Goal: Task Accomplishment & Management: Use online tool/utility

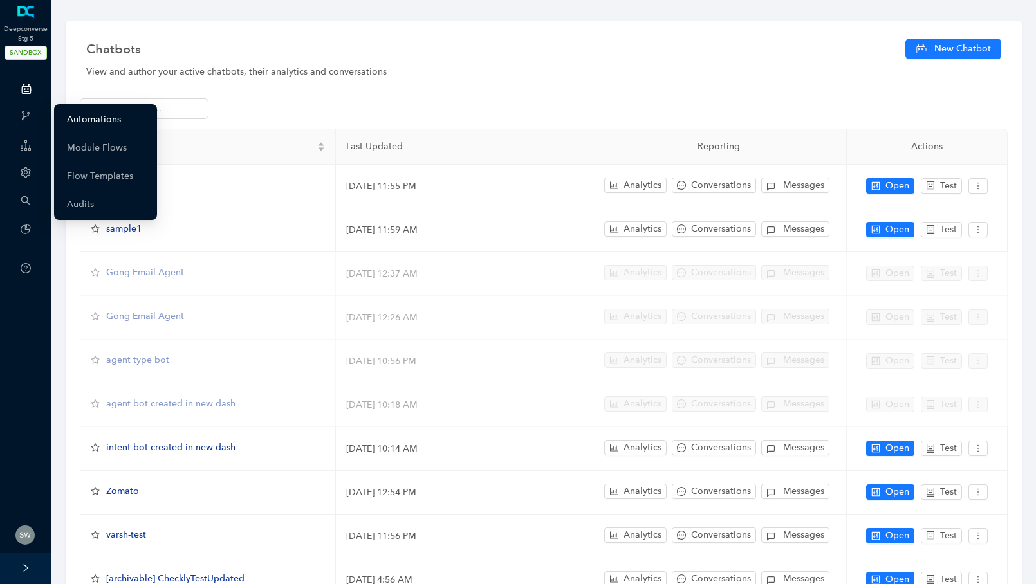
click at [105, 121] on link "Automations" at bounding box center [94, 120] width 54 height 26
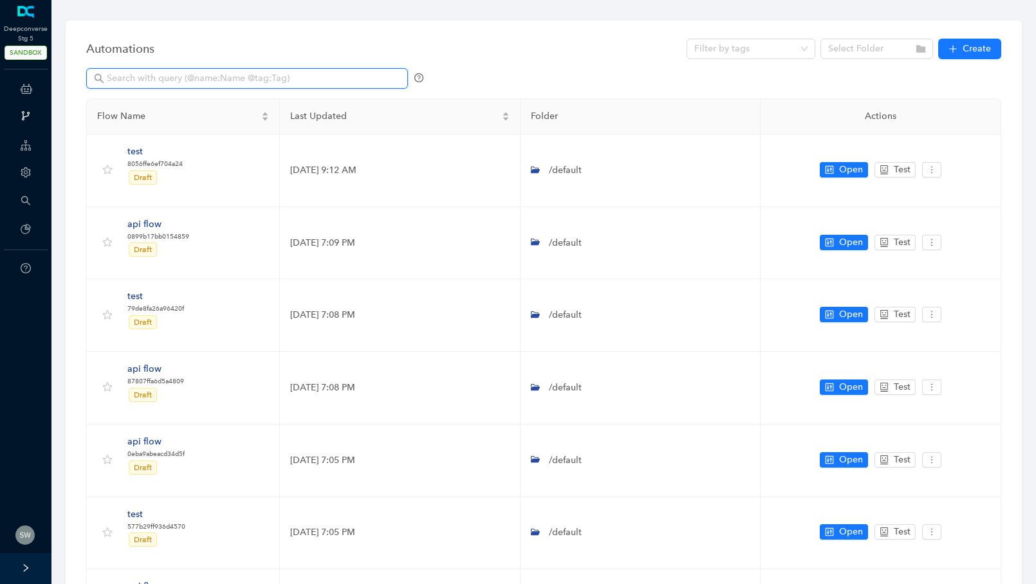
click at [143, 78] on input "text" at bounding box center [248, 78] width 283 height 14
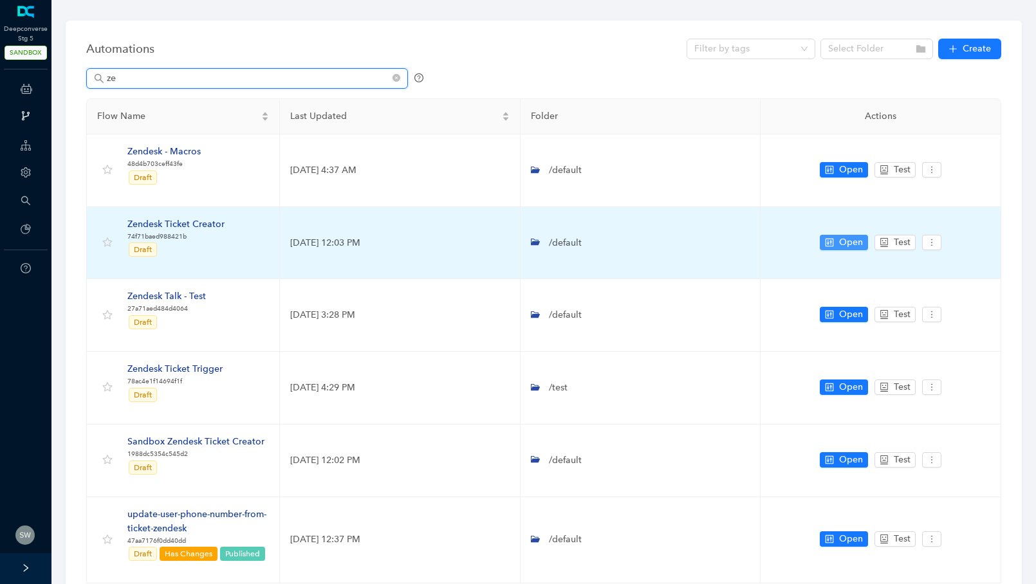
type input "ze"
click at [839, 243] on span "Open" at bounding box center [851, 242] width 24 height 14
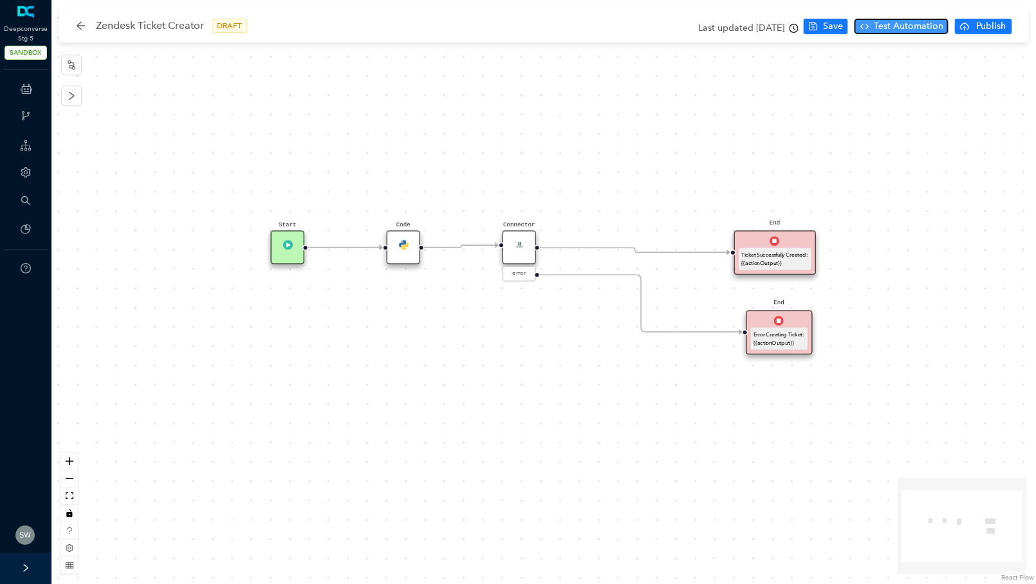
click at [896, 30] on span "Test Automation" at bounding box center [908, 26] width 69 height 14
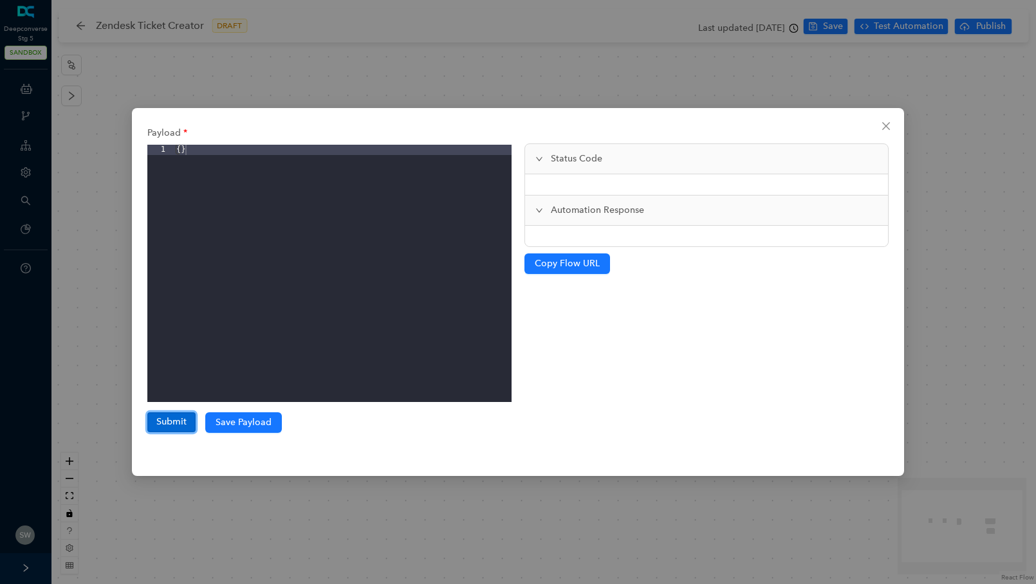
click at [178, 419] on button "Submit" at bounding box center [171, 421] width 48 height 19
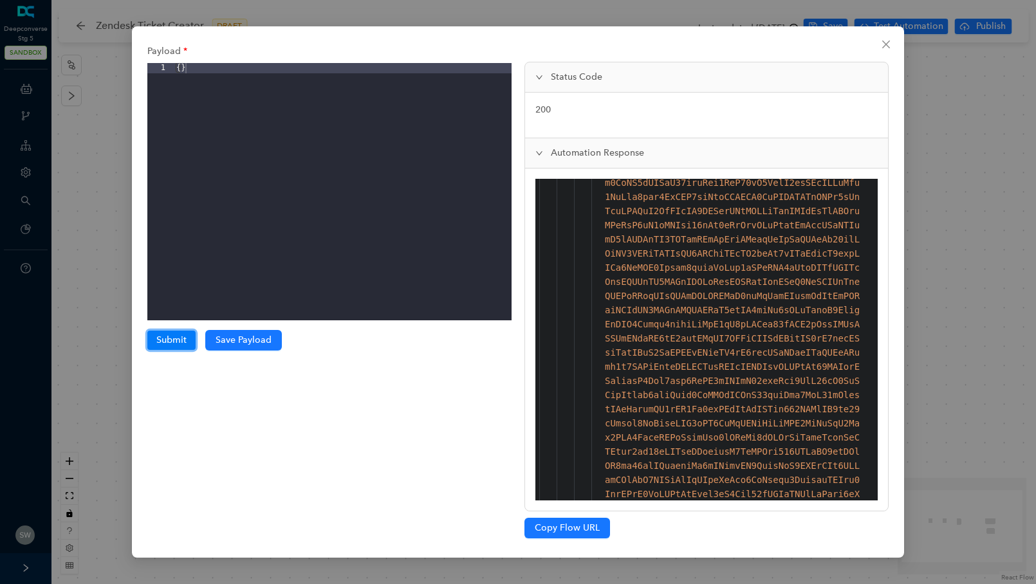
scroll to position [482, 0]
click at [944, 165] on div "Payload 1 { } XXXXXXXXXXXXXXXXXXXXXXXXXXXXXXXXXXXXXXXXXXXXXXXXXX Submit Submiss…" at bounding box center [518, 292] width 1036 height 584
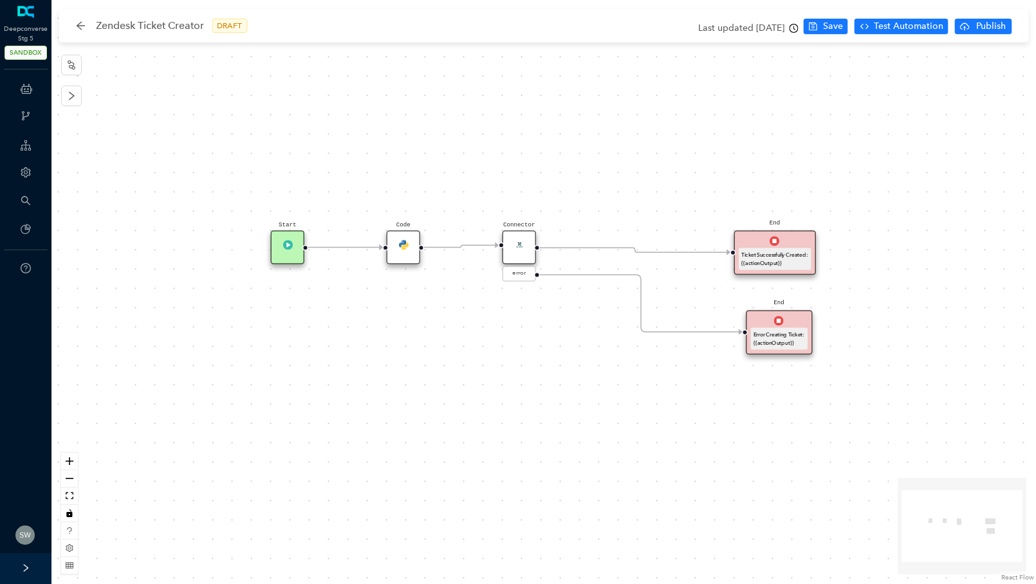
click at [749, 30] on div "Last updated [DATE]" at bounding box center [748, 28] width 100 height 19
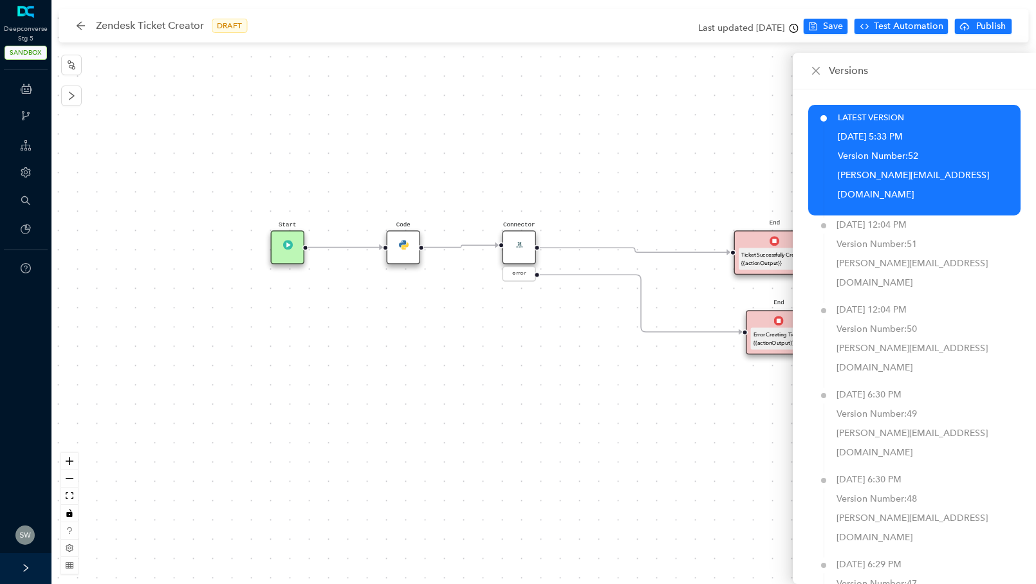
click at [634, 130] on div "Start End Ticket Successfully Created: {{actionOutput}} End Error Creating Tick…" at bounding box center [543, 292] width 984 height 584
click at [396, 249] on div "Code" at bounding box center [398, 243] width 34 height 34
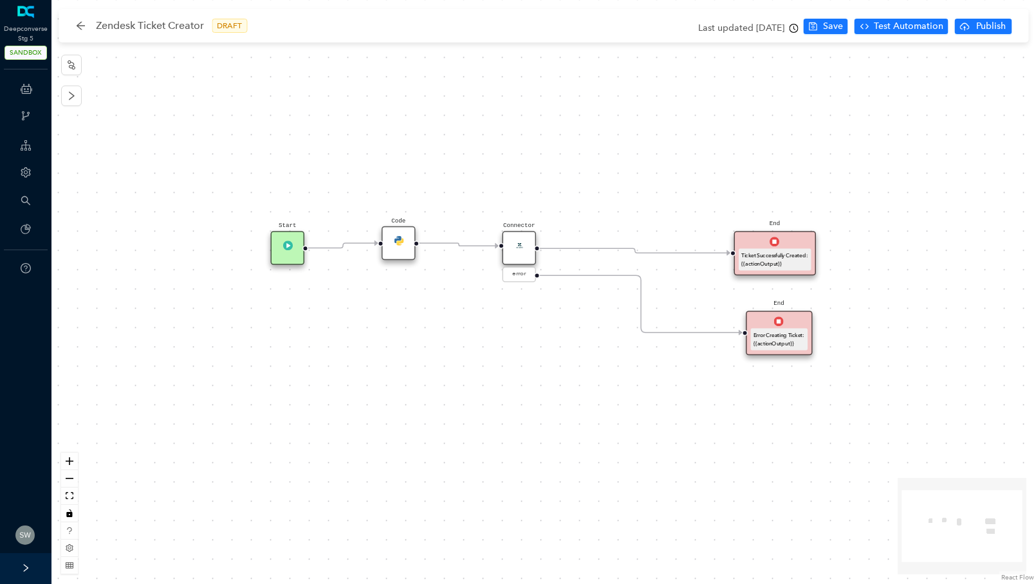
click at [396, 249] on div "Code" at bounding box center [398, 243] width 34 height 34
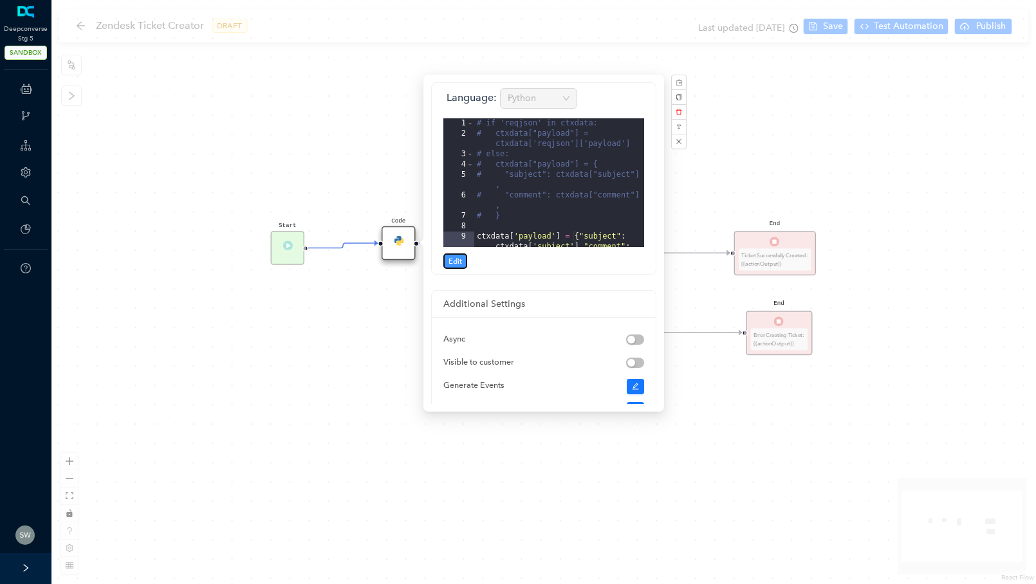
click at [448, 259] on button "Edit" at bounding box center [455, 260] width 24 height 15
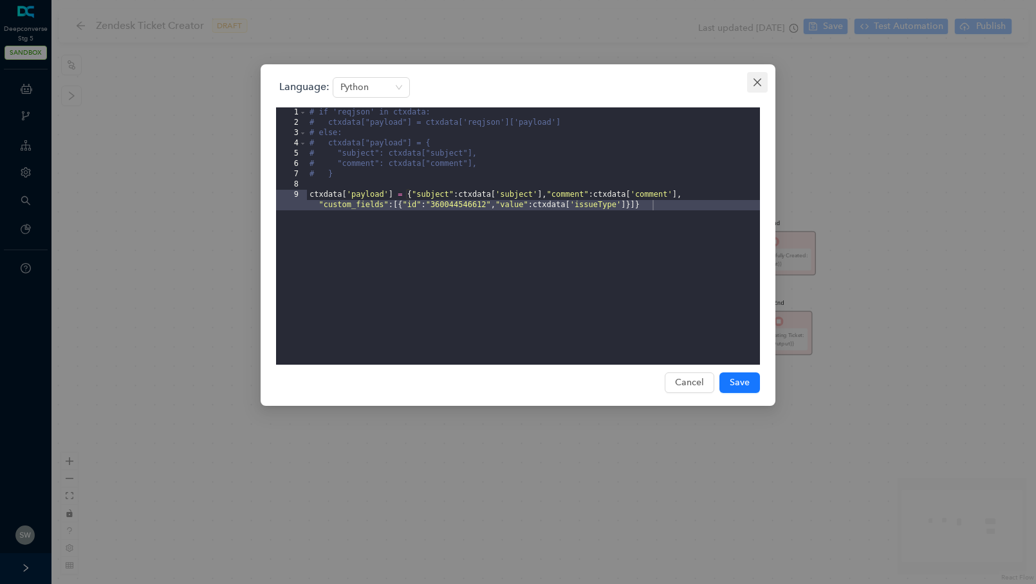
click at [756, 84] on icon "close" at bounding box center [757, 82] width 10 height 10
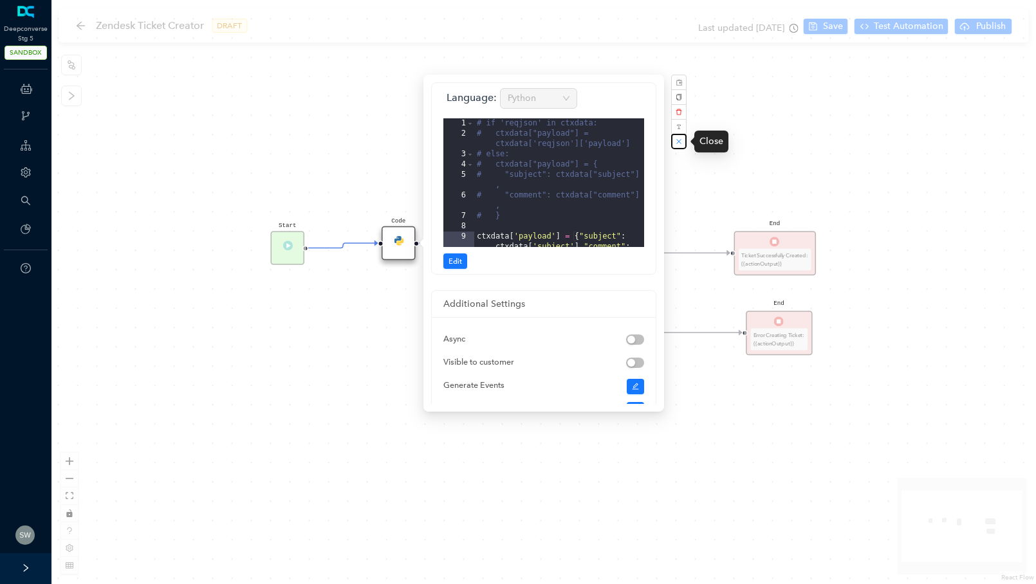
click at [683, 146] on button "button" at bounding box center [678, 141] width 15 height 15
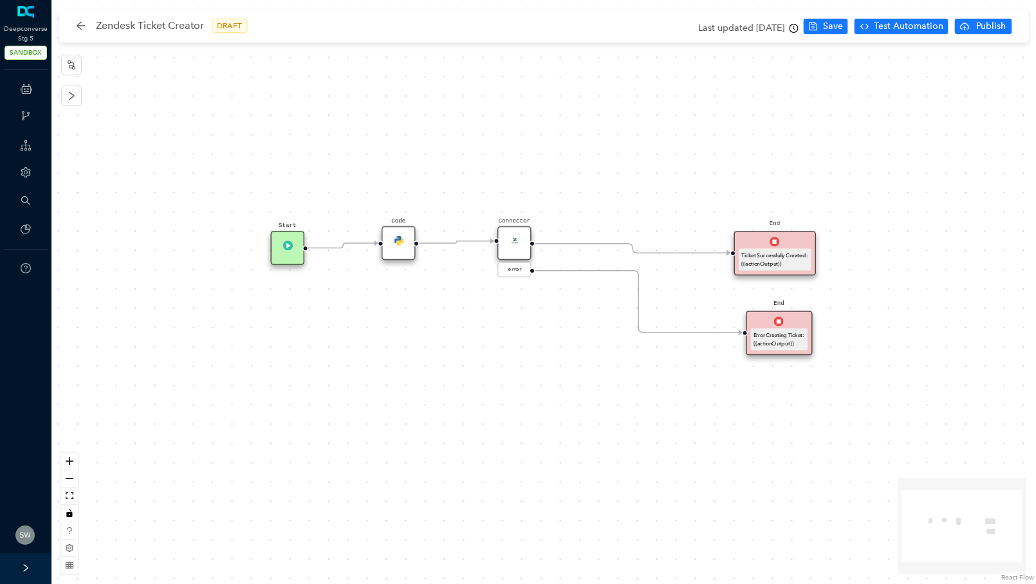
click at [521, 246] on div "Connector" at bounding box center [514, 243] width 34 height 34
click at [517, 241] on img at bounding box center [514, 240] width 10 height 10
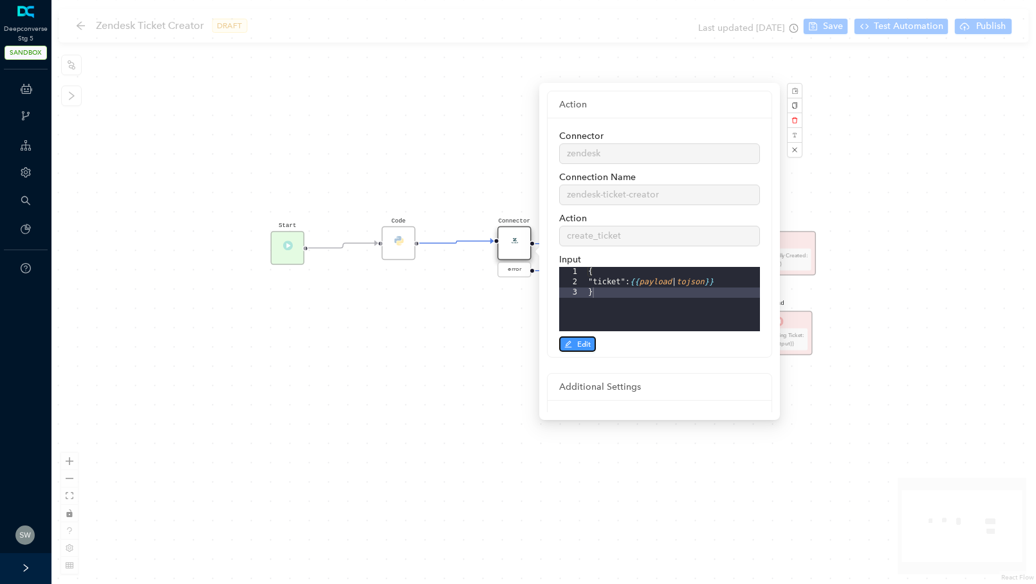
click at [578, 345] on span "Edit" at bounding box center [584, 344] width 14 height 12
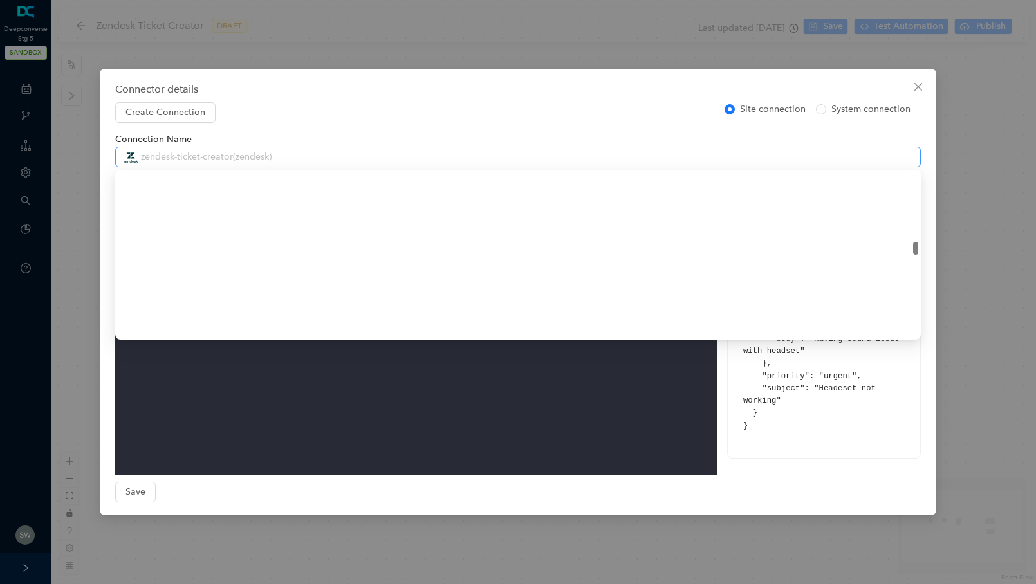
click at [194, 158] on span "zendesk-ticket-creator ( zendesk )" at bounding box center [518, 156] width 790 height 19
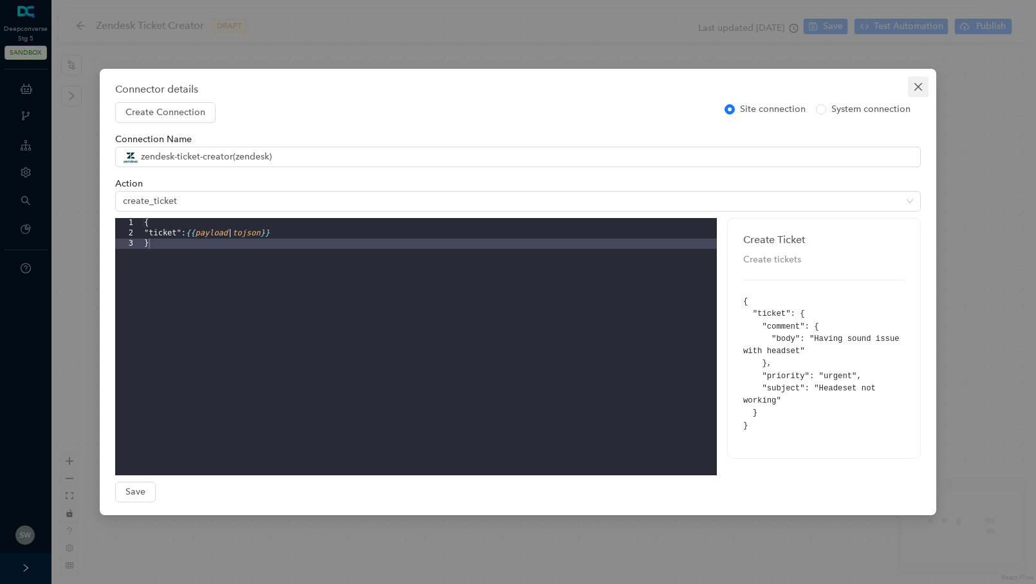
click at [913, 86] on icon "close" at bounding box center [918, 87] width 10 height 10
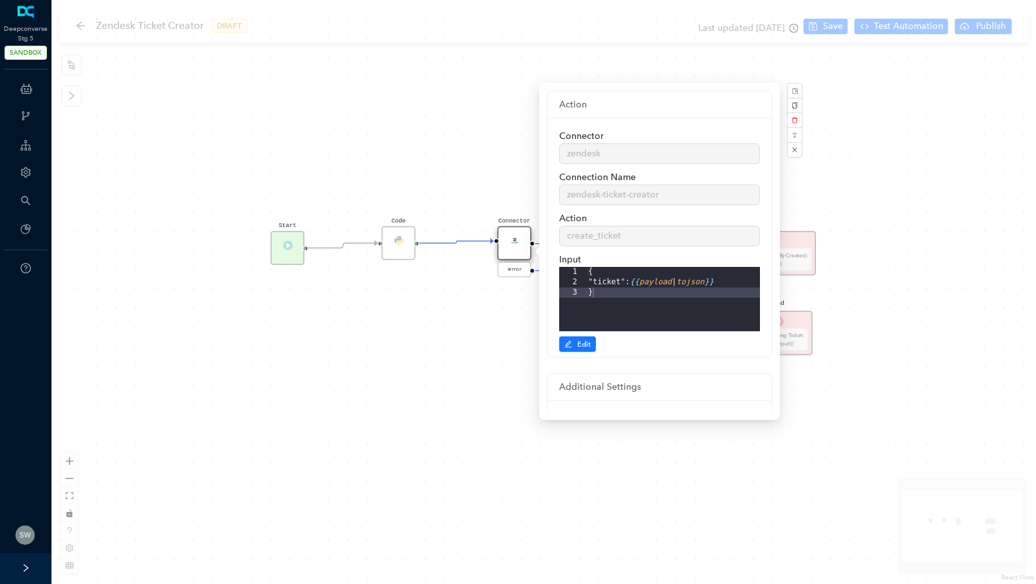
click at [424, 143] on div "Start End Ticket Successfully Created: {{actionOutput}} End Error Creating Tick…" at bounding box center [543, 292] width 984 height 584
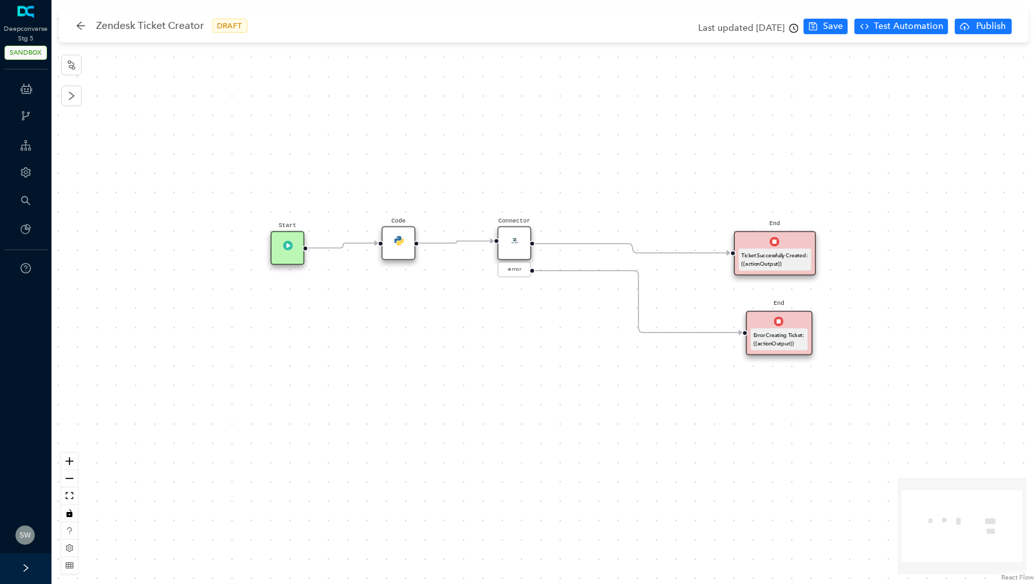
click at [805, 254] on div "Ticket Successfully Created: {{actionOutput}}" at bounding box center [774, 259] width 67 height 17
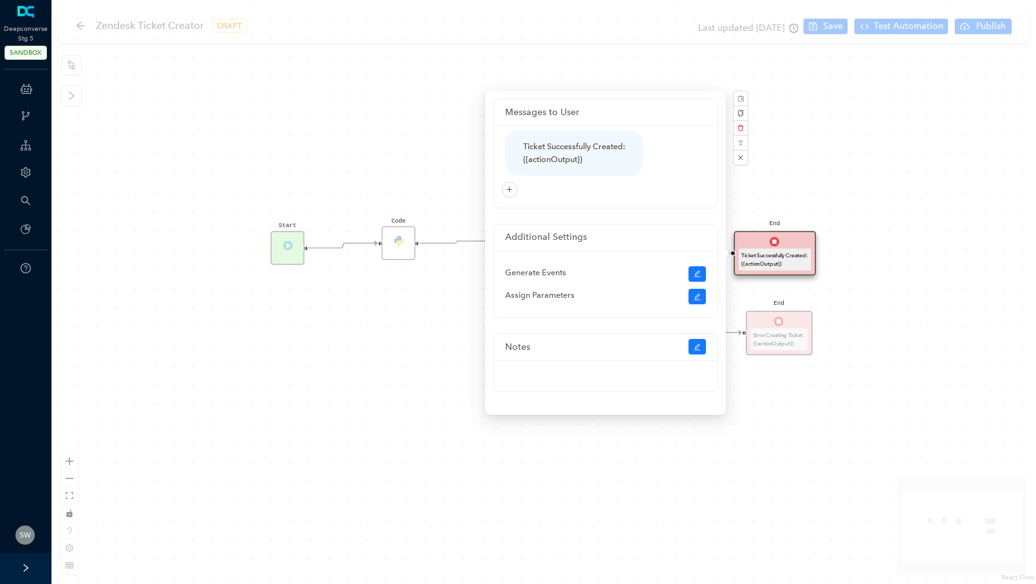
click at [857, 124] on div "Start End Ticket Successfully Created: {{actionOutput}} End Error Creating Tick…" at bounding box center [543, 292] width 984 height 584
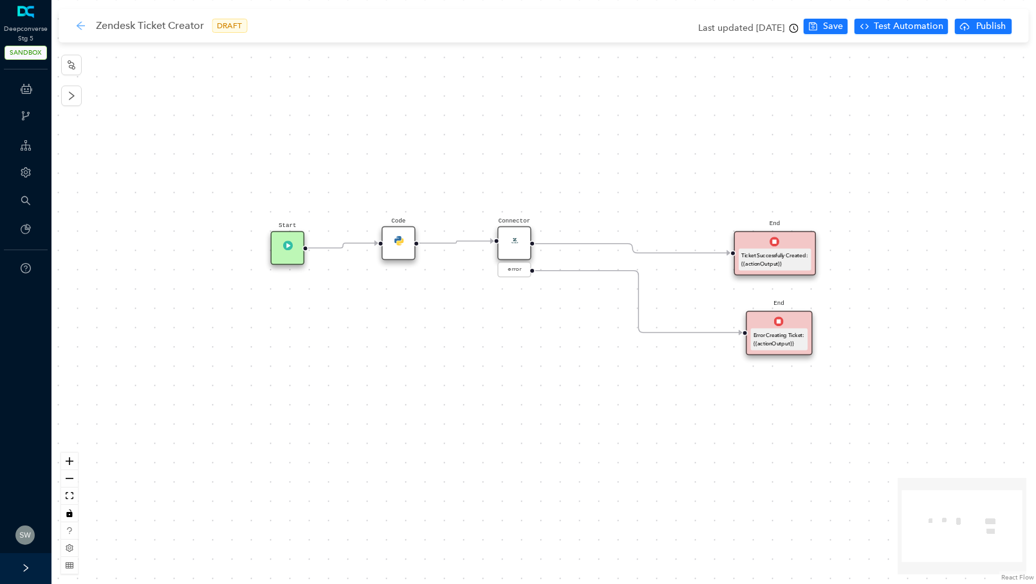
click at [84, 24] on icon "arrow-left" at bounding box center [80, 26] width 10 height 10
click at [84, 25] on icon "arrow-left" at bounding box center [81, 25] width 8 height 8
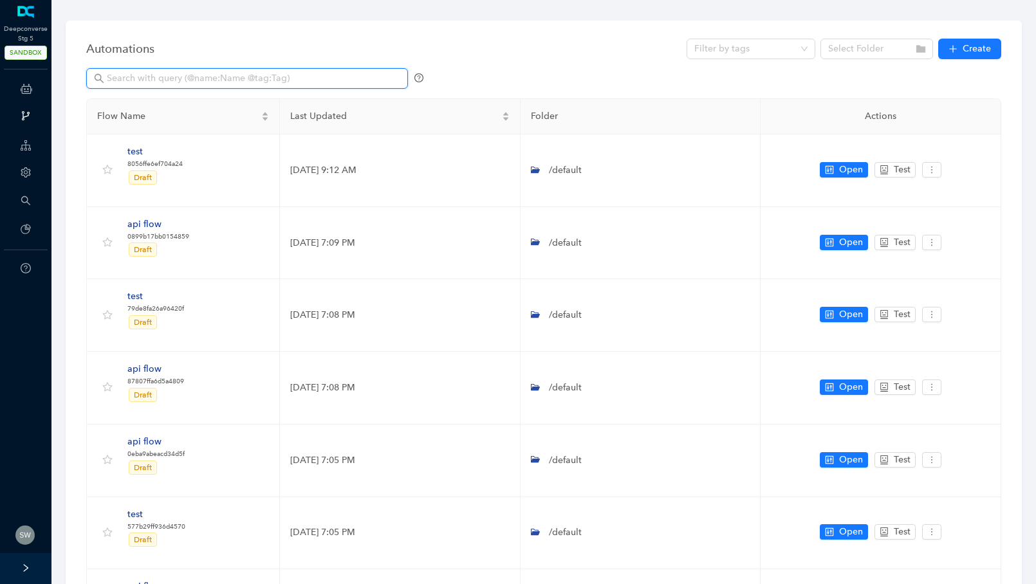
click at [127, 80] on input "text" at bounding box center [248, 78] width 283 height 14
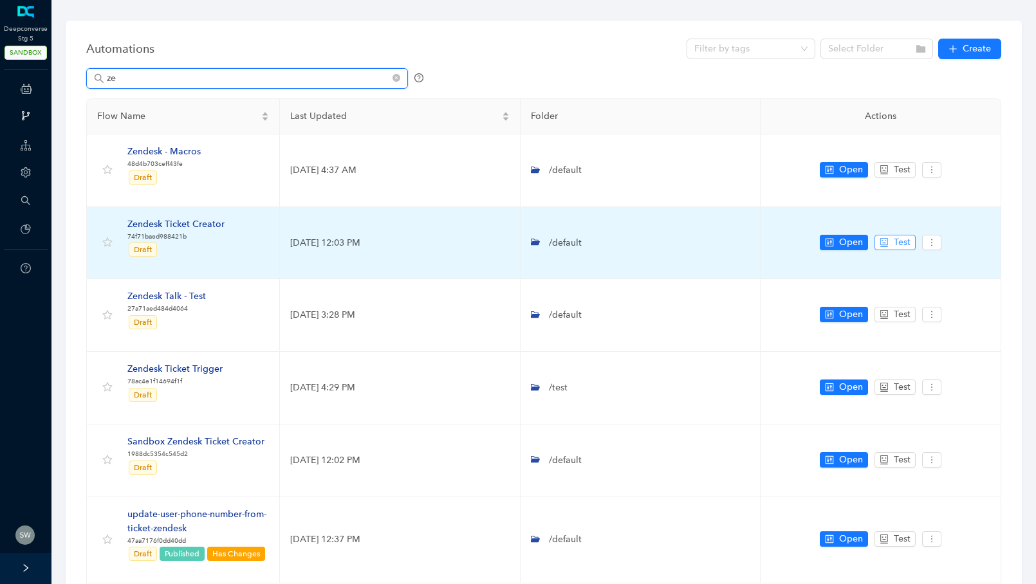
type input "ze"
click at [893, 241] on span "Test" at bounding box center [901, 242] width 17 height 14
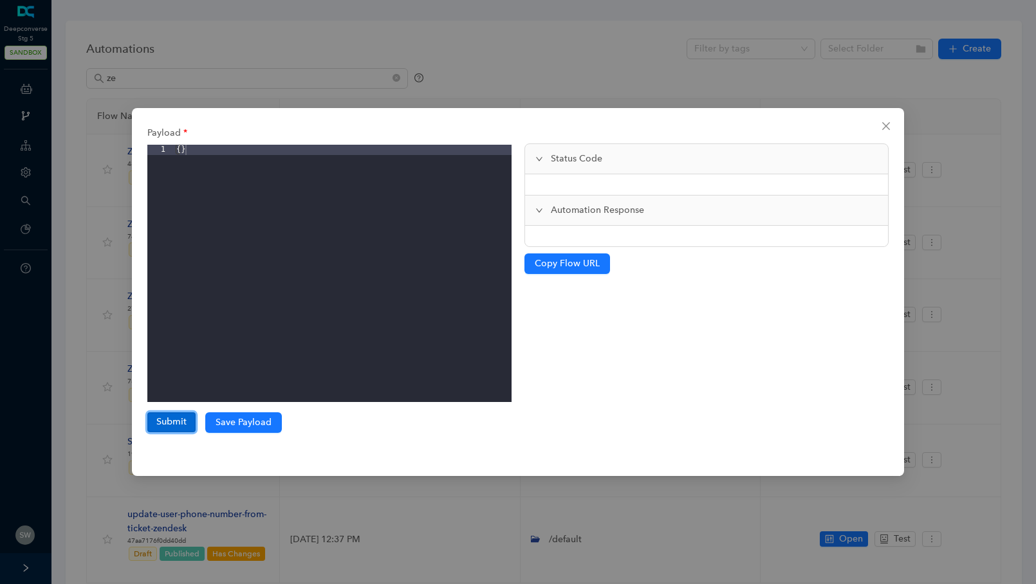
click at [171, 423] on button "Submit" at bounding box center [171, 421] width 48 height 19
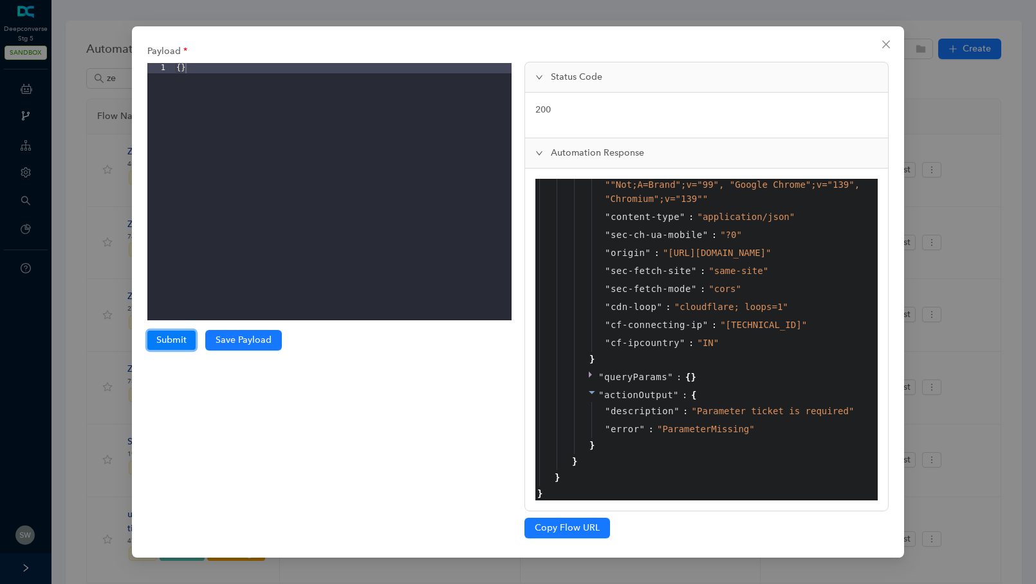
scroll to position [1342, 0]
click at [881, 41] on icon "close" at bounding box center [886, 44] width 10 height 10
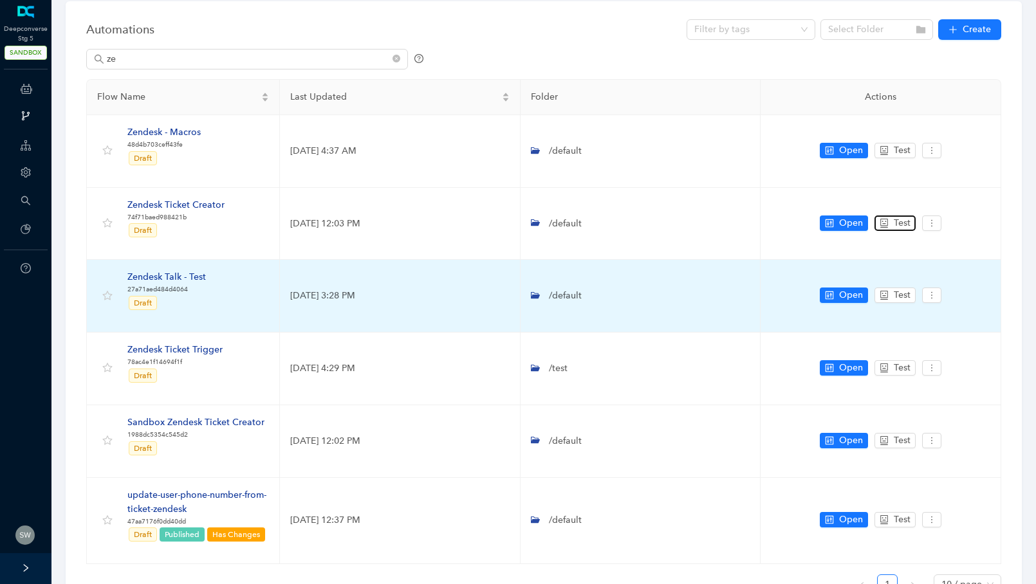
scroll to position [23, 0]
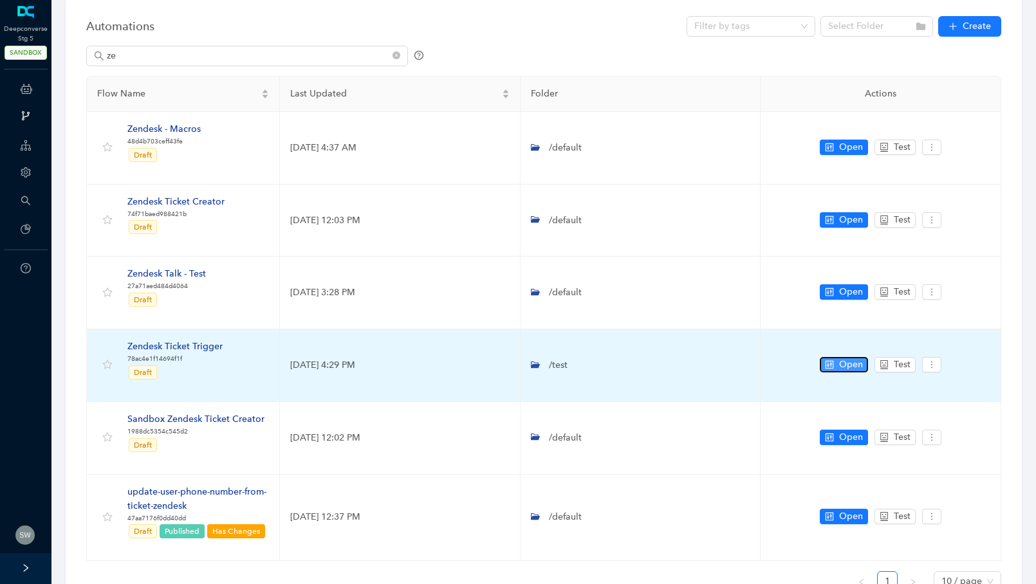
click at [850, 360] on span "Open" at bounding box center [851, 365] width 24 height 14
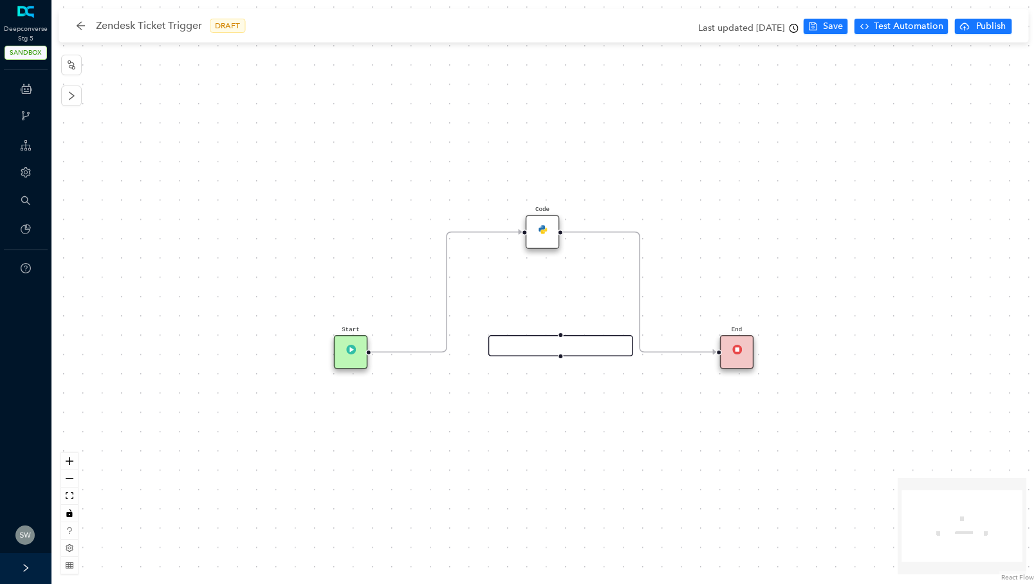
click at [568, 356] on div "Start End Code" at bounding box center [543, 292] width 984 height 584
drag, startPoint x: 558, startPoint y: 225, endPoint x: 552, endPoint y: 232, distance: 8.7
click at [556, 228] on div "Code" at bounding box center [543, 232] width 34 height 34
click at [541, 237] on img at bounding box center [544, 233] width 10 height 10
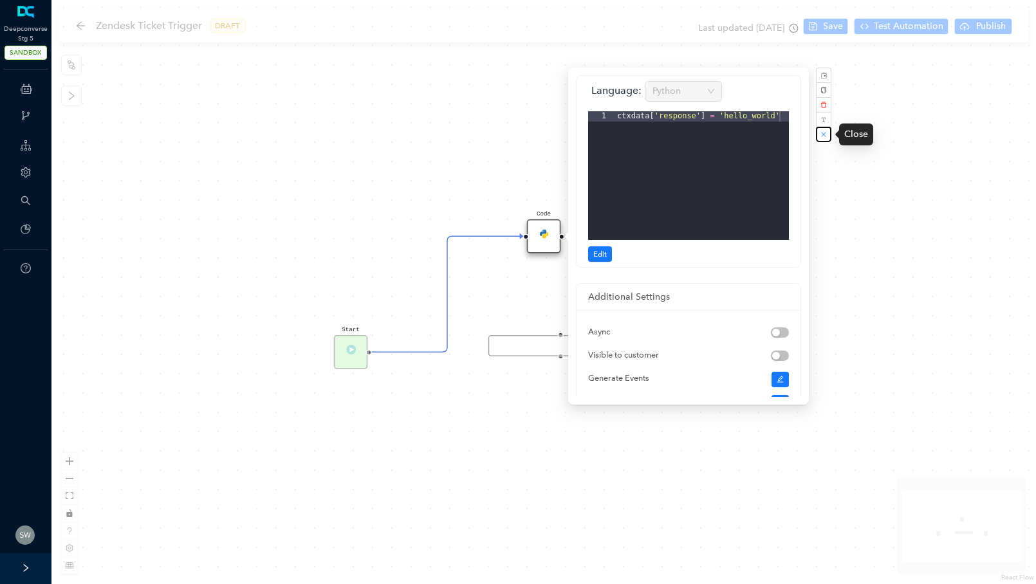
click at [828, 139] on button "button" at bounding box center [823, 134] width 15 height 15
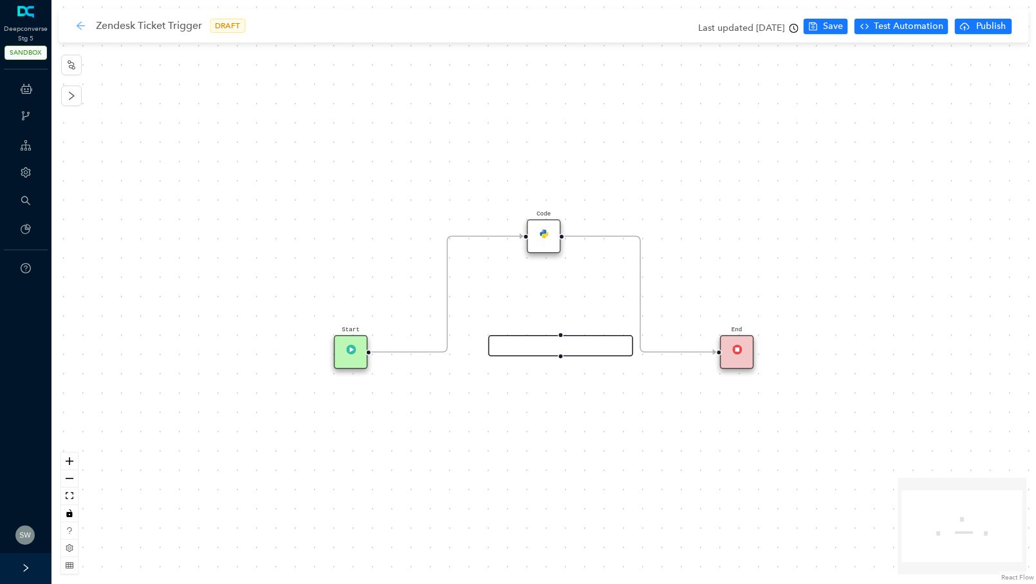
click at [84, 27] on icon "arrow-left" at bounding box center [80, 26] width 10 height 10
click at [77, 30] on icon "arrow-left" at bounding box center [80, 26] width 10 height 10
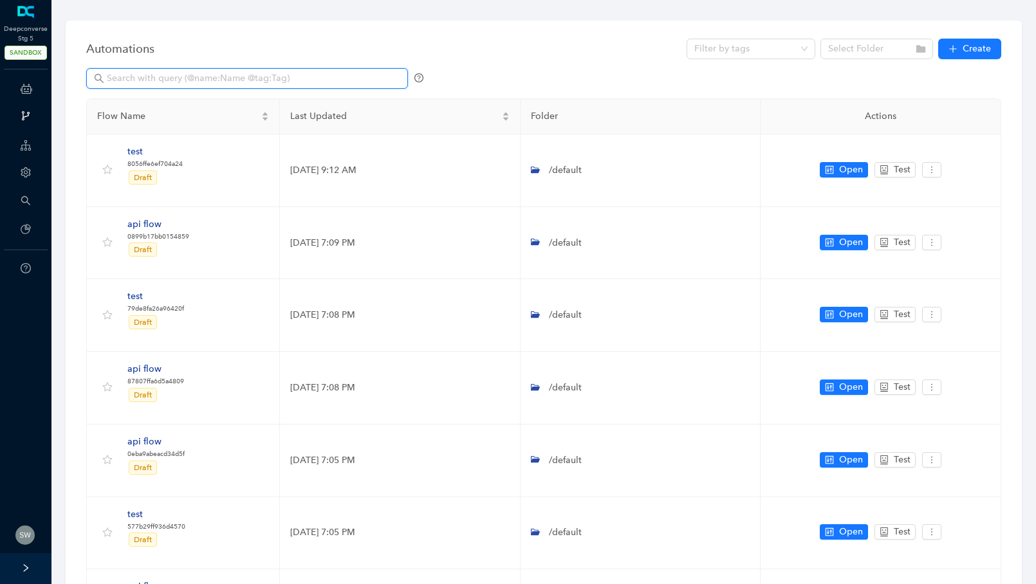
click at [134, 75] on input "text" at bounding box center [248, 78] width 283 height 14
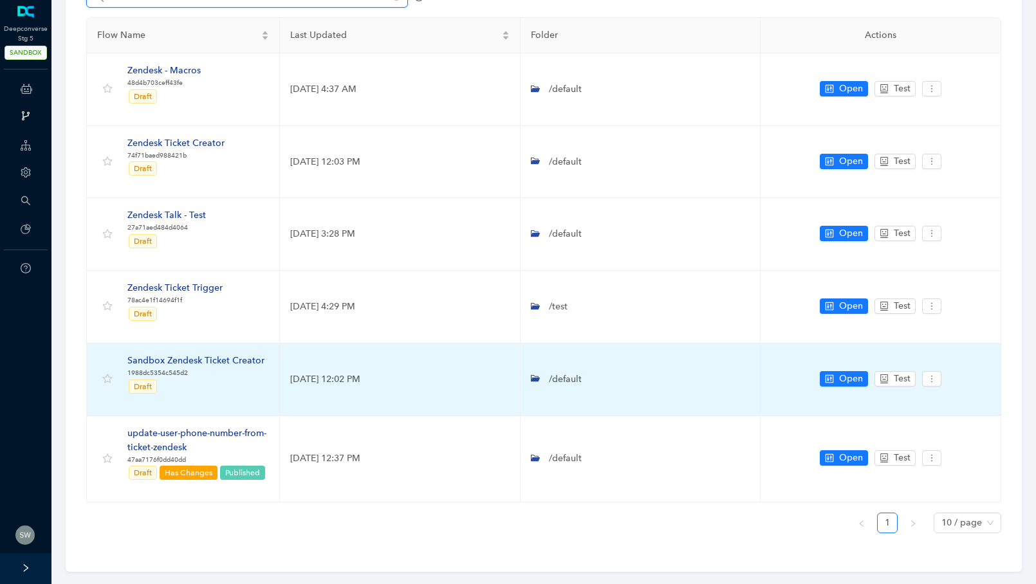
scroll to position [78, 0]
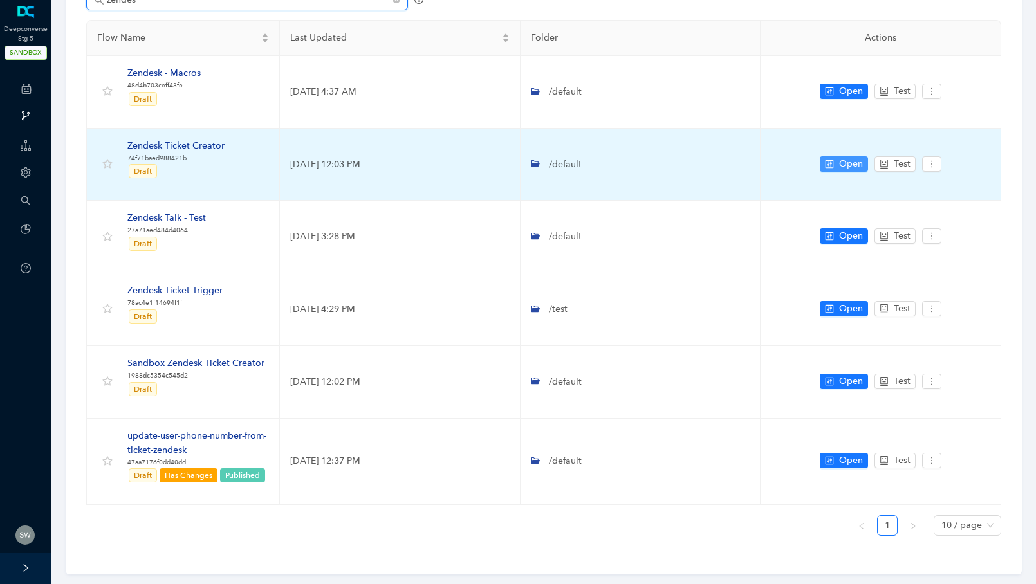
type input "zendes"
click at [848, 159] on span "Open" at bounding box center [851, 164] width 24 height 14
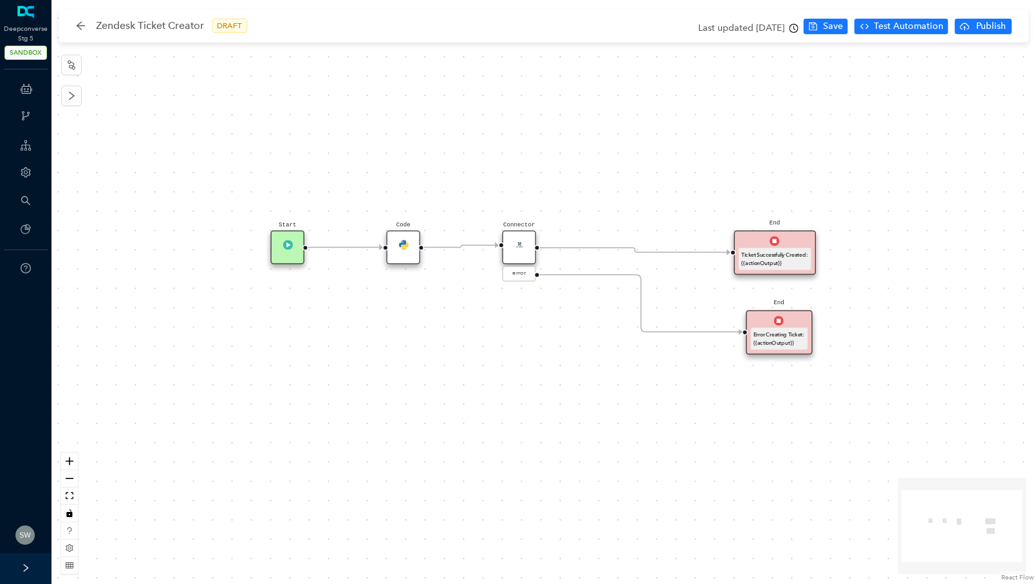
click at [406, 249] on img at bounding box center [403, 245] width 10 height 10
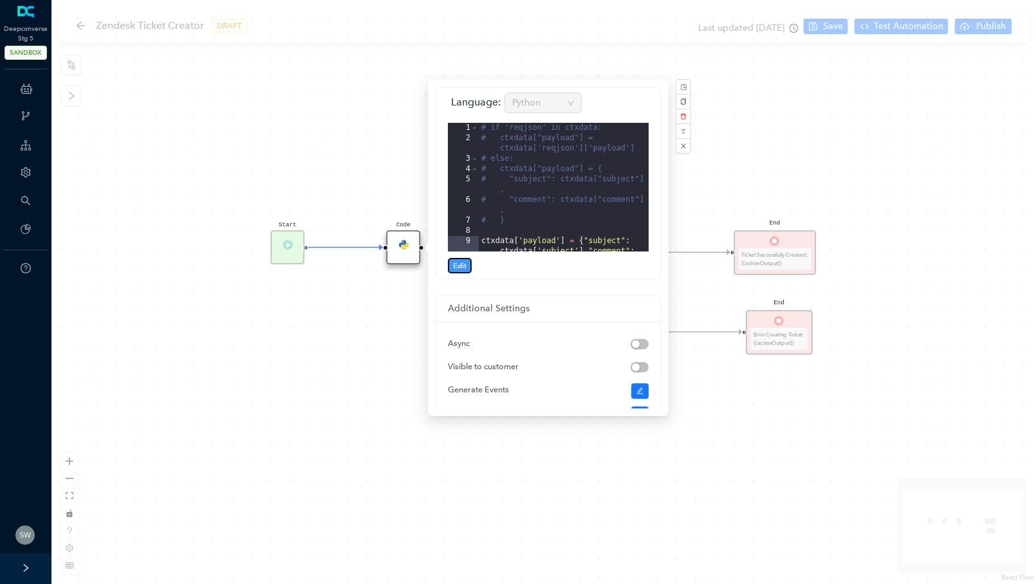
click at [465, 265] on span "Edit" at bounding box center [460, 266] width 14 height 12
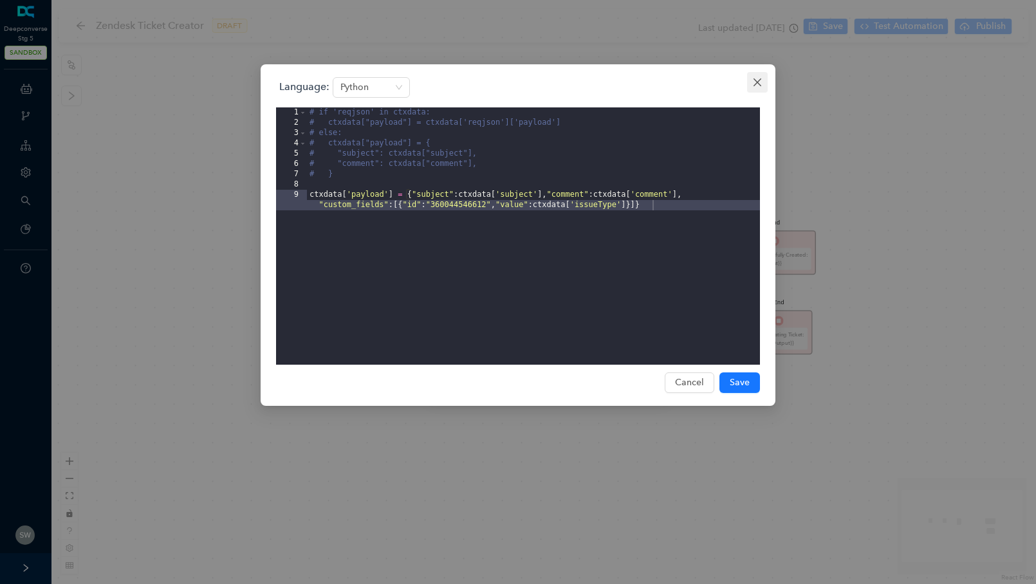
click at [749, 84] on span "Close" at bounding box center [757, 82] width 21 height 10
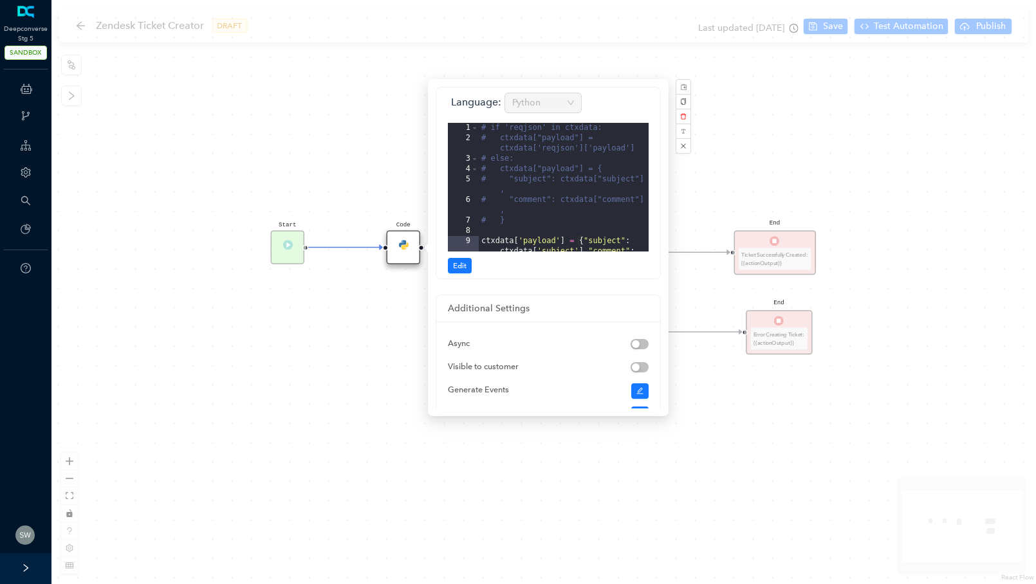
click at [680, 154] on div "Start End Ticket Successfully Created: {{actionOutput}} End Error Creating Tick…" at bounding box center [543, 292] width 984 height 584
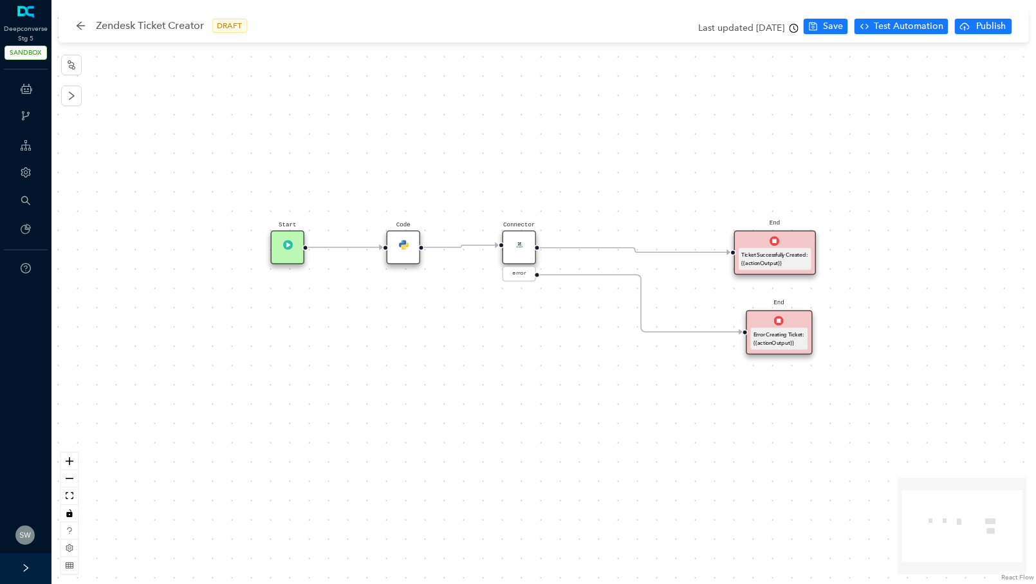
click at [508, 245] on div "Connector" at bounding box center [519, 247] width 34 height 34
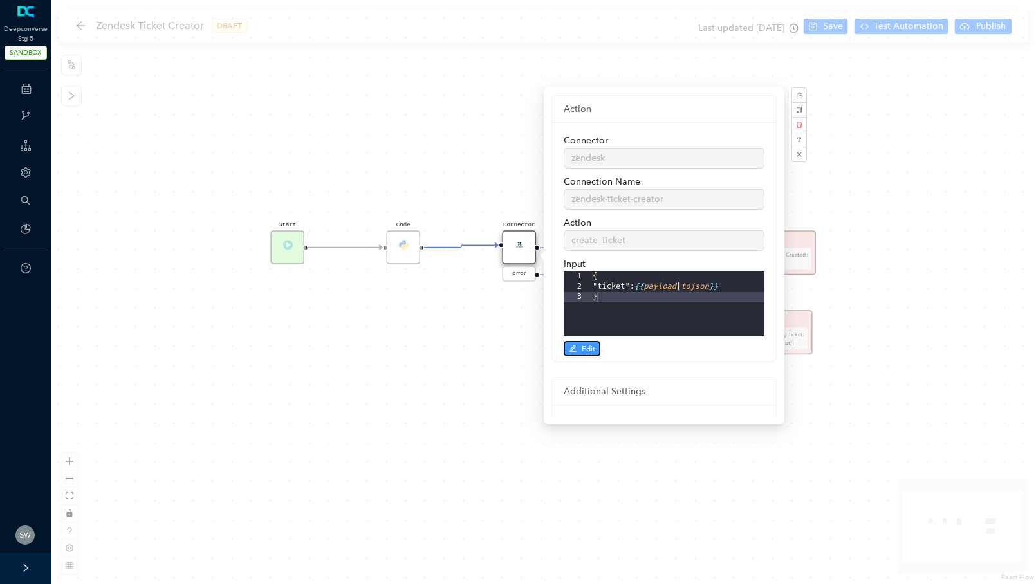
click at [591, 345] on span "Edit" at bounding box center [589, 349] width 14 height 12
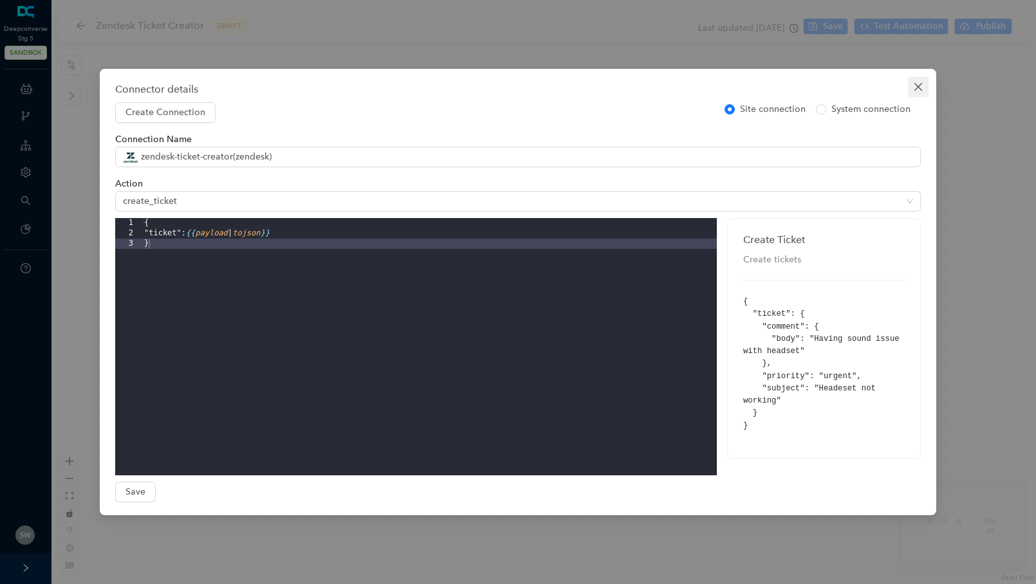
click at [916, 86] on icon "close" at bounding box center [918, 87] width 10 height 10
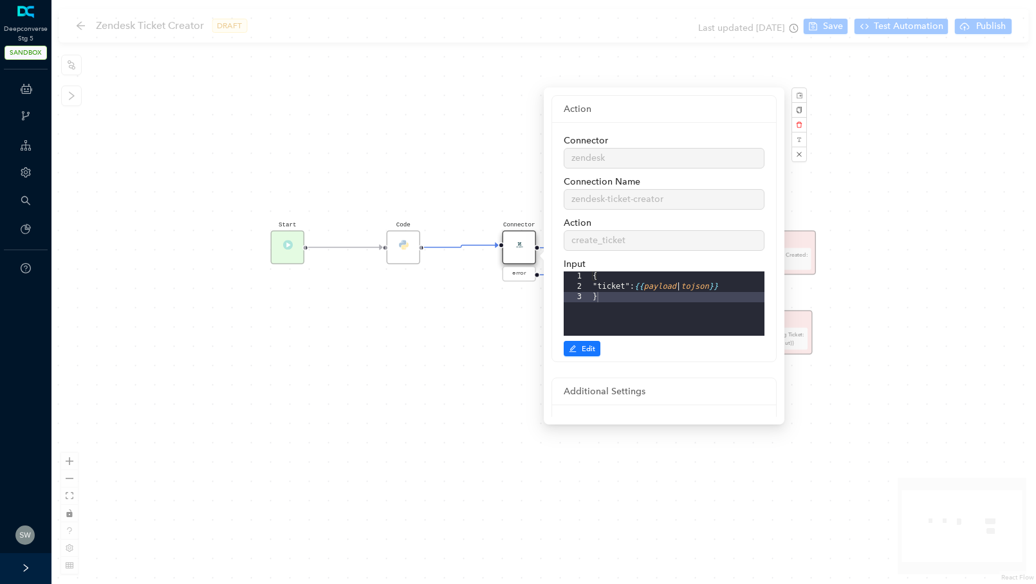
click at [404, 249] on div "Code" at bounding box center [404, 247] width 34 height 34
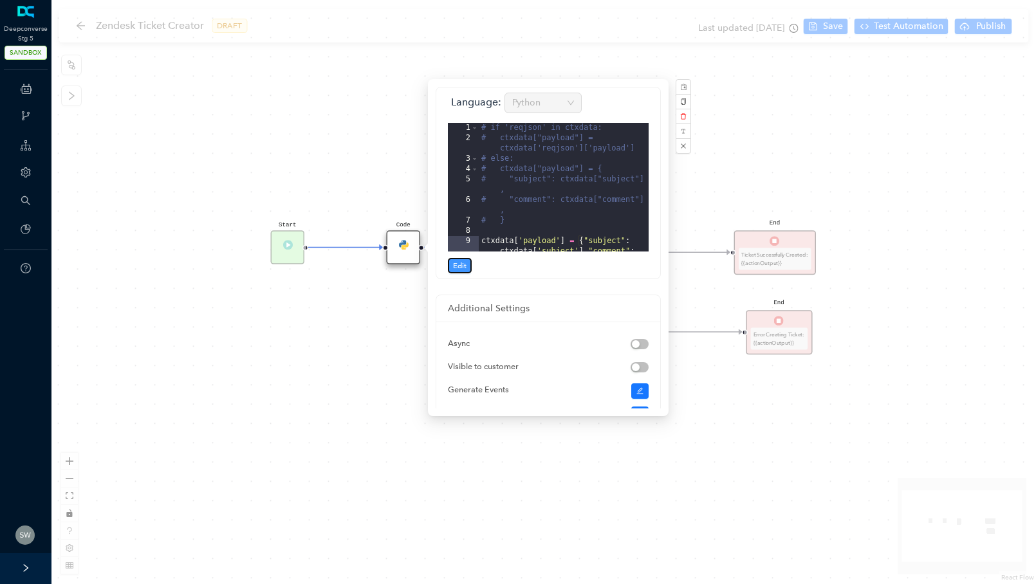
click at [467, 265] on button "Edit" at bounding box center [460, 265] width 24 height 15
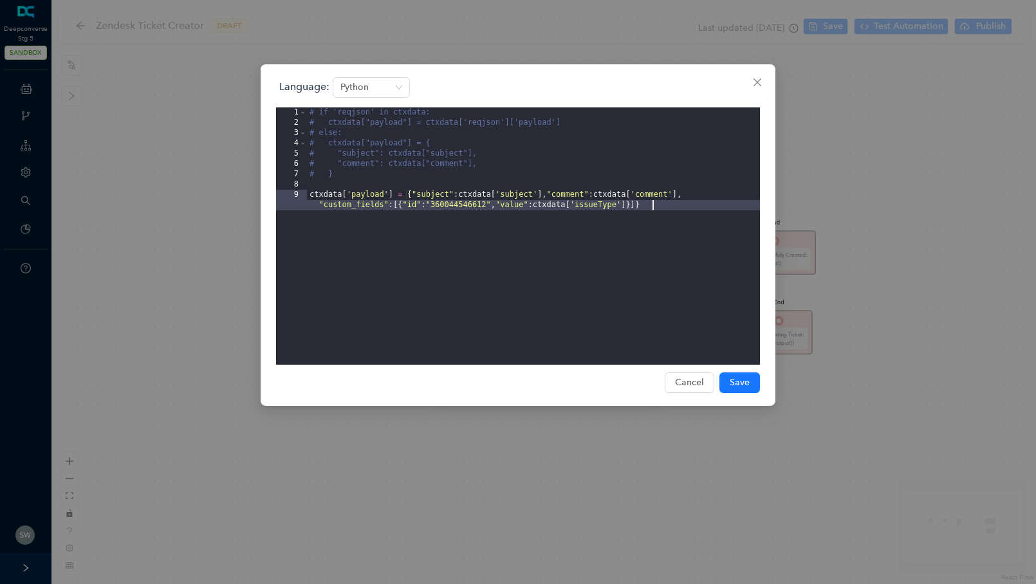
drag, startPoint x: 304, startPoint y: 194, endPoint x: 717, endPoint y: 200, distance: 413.0
click at [717, 200] on editor "1 2 3 4 5 6 7 8 9 # if 'reqjson' in ctxdata: # ctxdata["payload"] = ctxdata['re…" at bounding box center [518, 235] width 484 height 257
drag, startPoint x: 661, startPoint y: 210, endPoint x: 384, endPoint y: 215, distance: 276.7
click at [384, 215] on div "# if 'reqjson' in ctxdata: # ctxdata["payload"] = ctxdata['reqjson']['payload']…" at bounding box center [533, 251] width 453 height 288
click at [437, 282] on div "# if 'reqjson' in ctxdata: # ctxdata["payload"] = ctxdata['reqjson']['payload']…" at bounding box center [533, 251] width 453 height 288
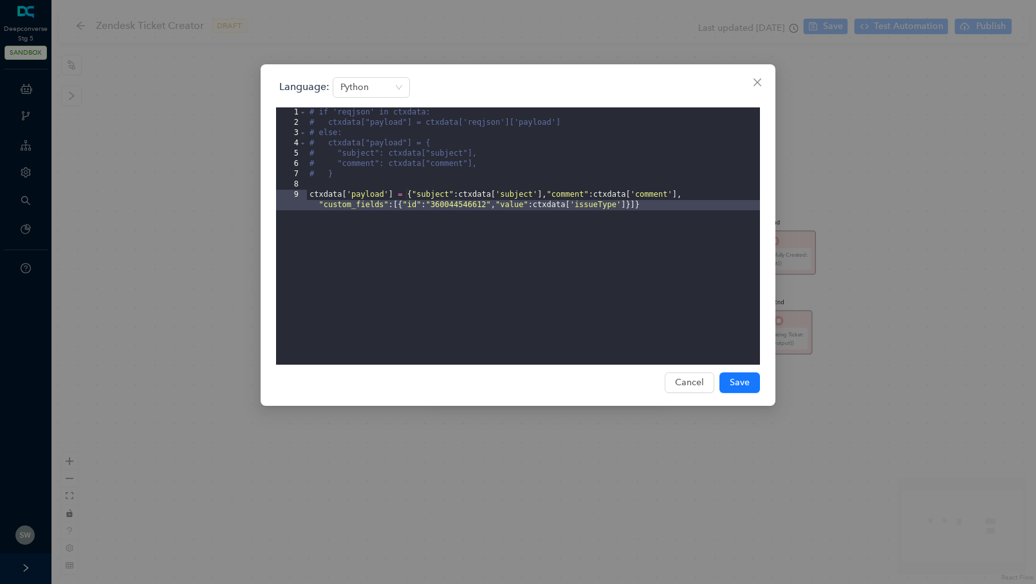
click at [437, 282] on div "# if 'reqjson' in ctxdata: # ctxdata["payload"] = ctxdata['reqjson']['payload']…" at bounding box center [533, 251] width 453 height 288
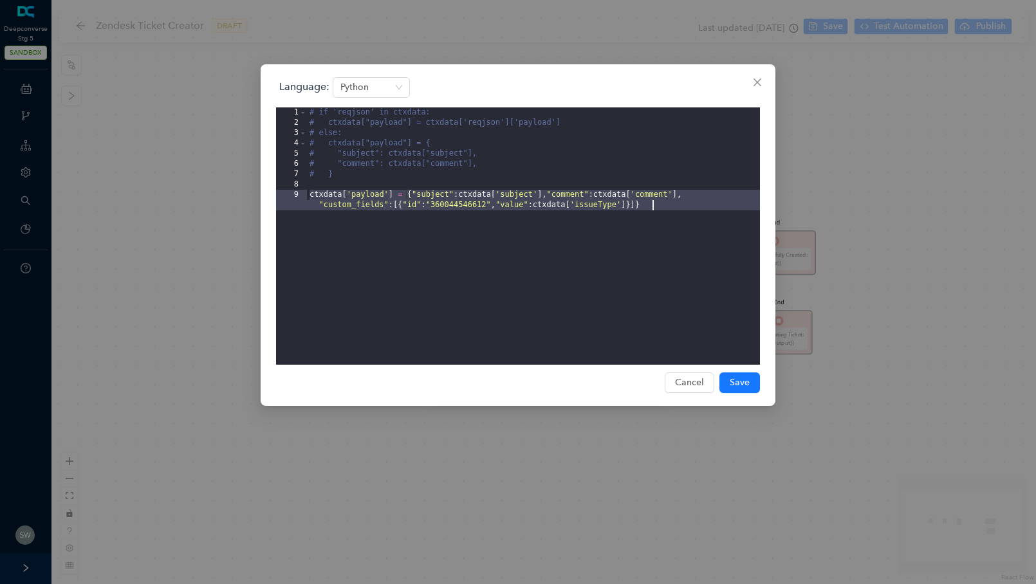
drag, startPoint x: 307, startPoint y: 195, endPoint x: 653, endPoint y: 209, distance: 345.7
click at [653, 209] on div "# if 'reqjson' in ctxdata: # ctxdata["payload"] = ctxdata['reqjson']['payload']…" at bounding box center [533, 251] width 453 height 288
click at [765, 566] on div "Language: Python 1 2 3 4 5 6 7 8 9 # if 'reqjson' in ctxdata: # ctxdata["payloa…" at bounding box center [518, 292] width 1036 height 584
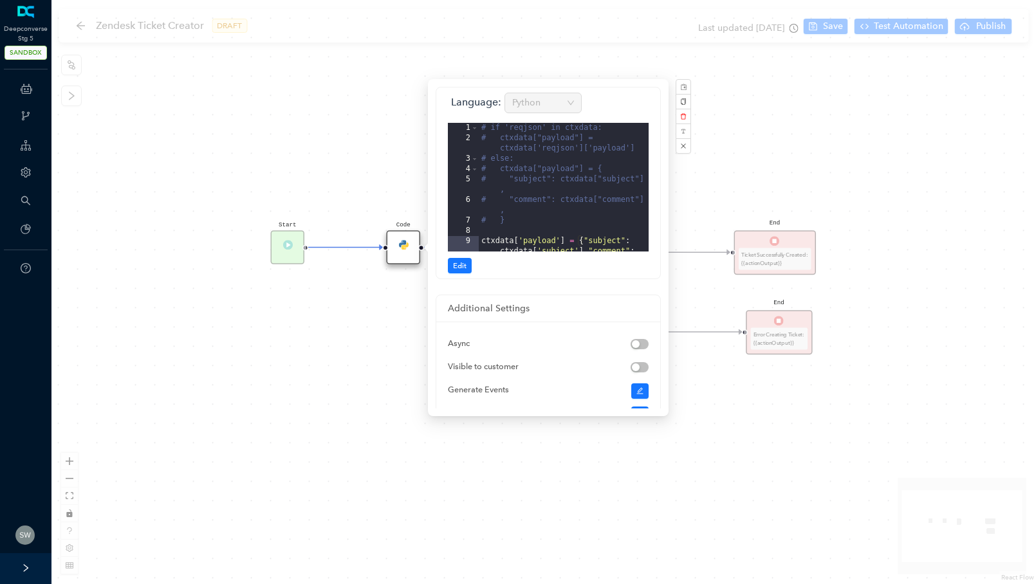
click at [724, 131] on div "Start End Ticket Successfully Created: {{actionOutput}} End Error Creating Tick…" at bounding box center [543, 292] width 984 height 584
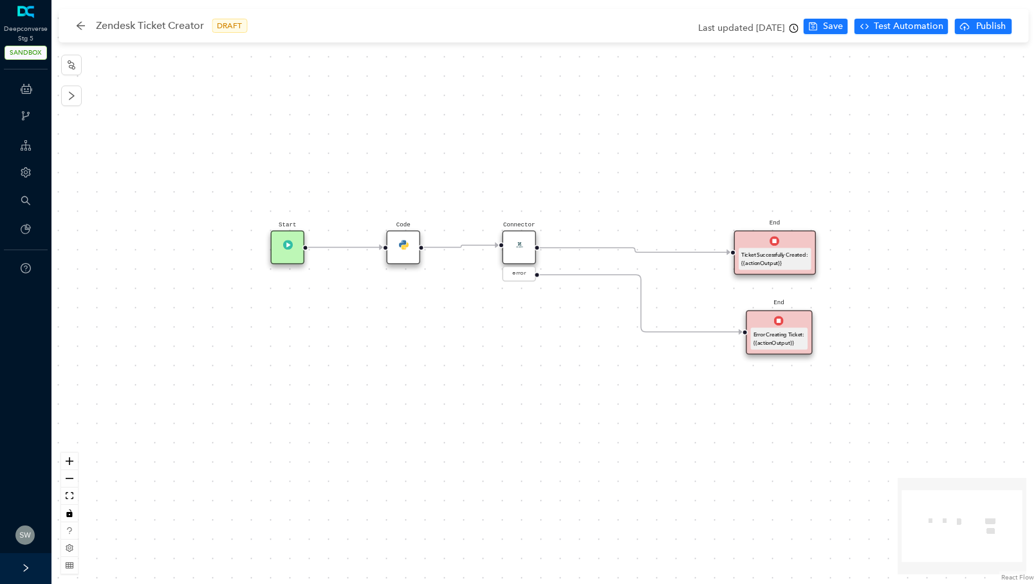
click at [514, 247] on img at bounding box center [519, 245] width 10 height 10
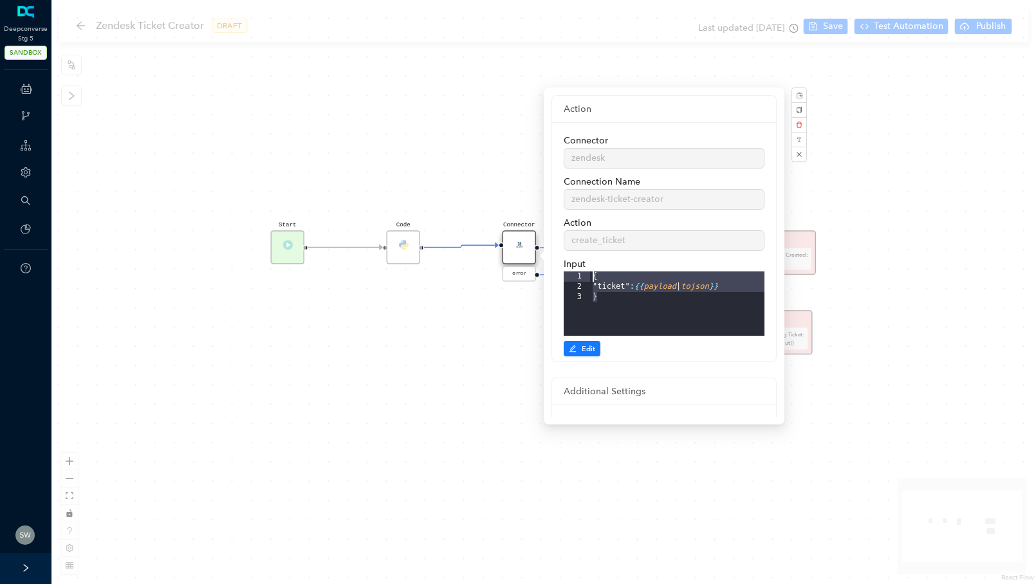
drag, startPoint x: 607, startPoint y: 298, endPoint x: 588, endPoint y: 271, distance: 32.8
click at [588, 271] on div "1 2 3 { "ticket": {{ payload | tojson }} } XXXXXXXXXXXXXXXXXXXXXXXXXXXXXXXXXXXX…" at bounding box center [664, 303] width 201 height 64
click at [805, 151] on button "button" at bounding box center [798, 154] width 15 height 15
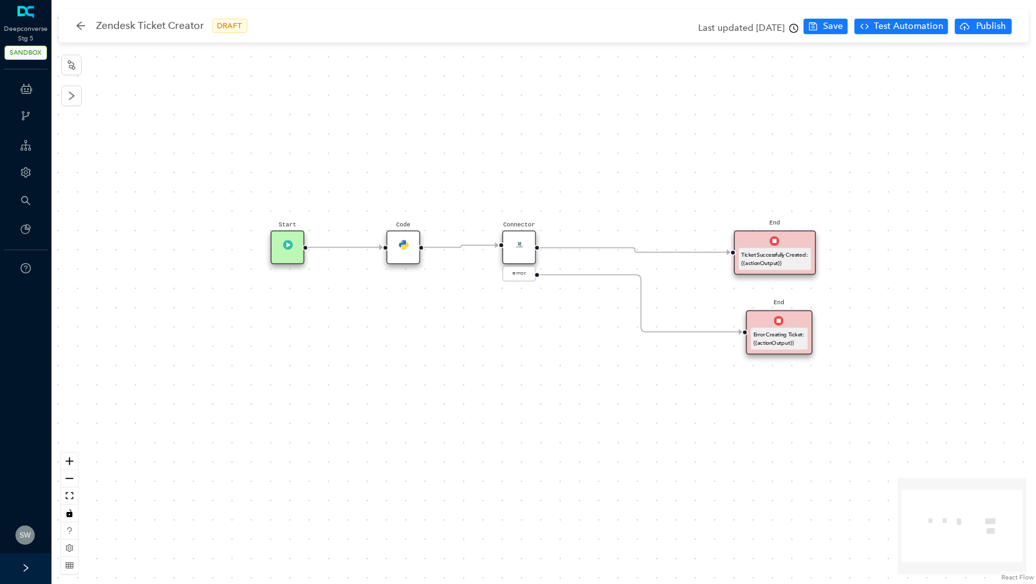
click at [794, 245] on div "End Ticket Successfully Created: {{actionOutput}}" at bounding box center [775, 252] width 82 height 44
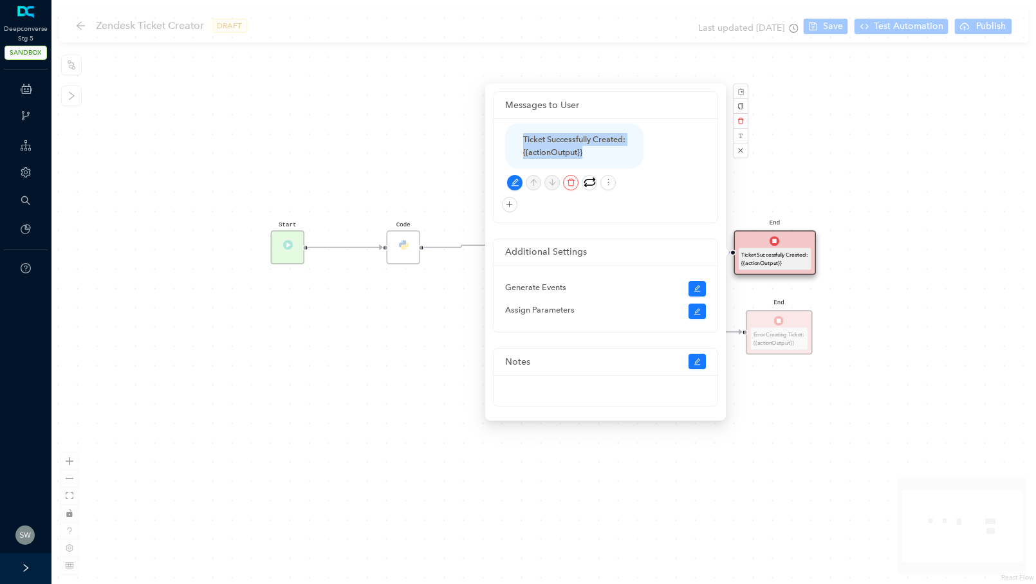
drag, startPoint x: 591, startPoint y: 151, endPoint x: 516, endPoint y: 140, distance: 76.0
click at [516, 140] on div "Ticket Successfully Created: {{actionOutput}}" at bounding box center [574, 146] width 138 height 45
copy div "Ticket Successfully Created: {{actionOutput}}"
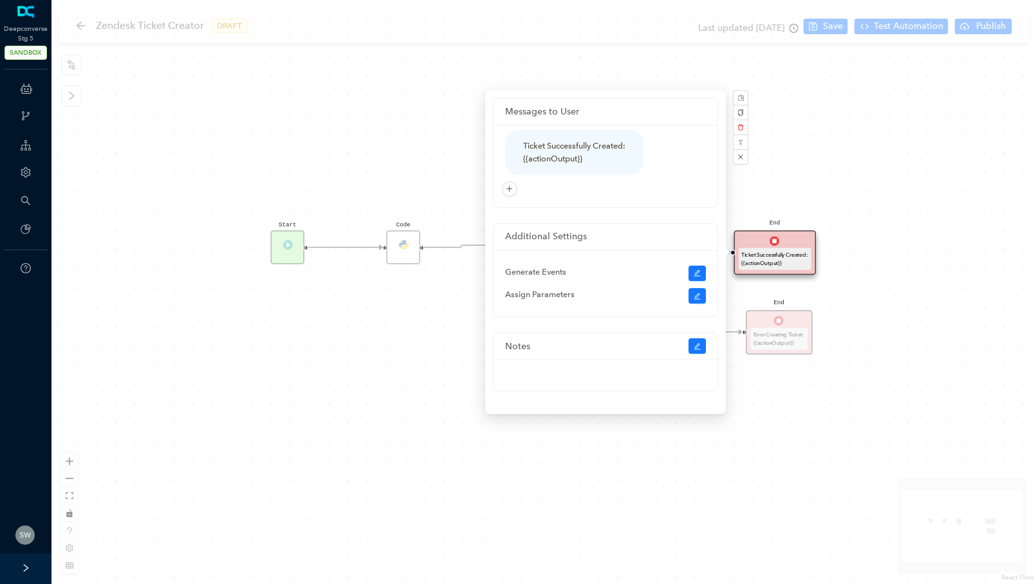
click at [864, 125] on div "Start End Ticket Successfully Created: {{actionOutput}} End Error Creating Tick…" at bounding box center [543, 292] width 984 height 584
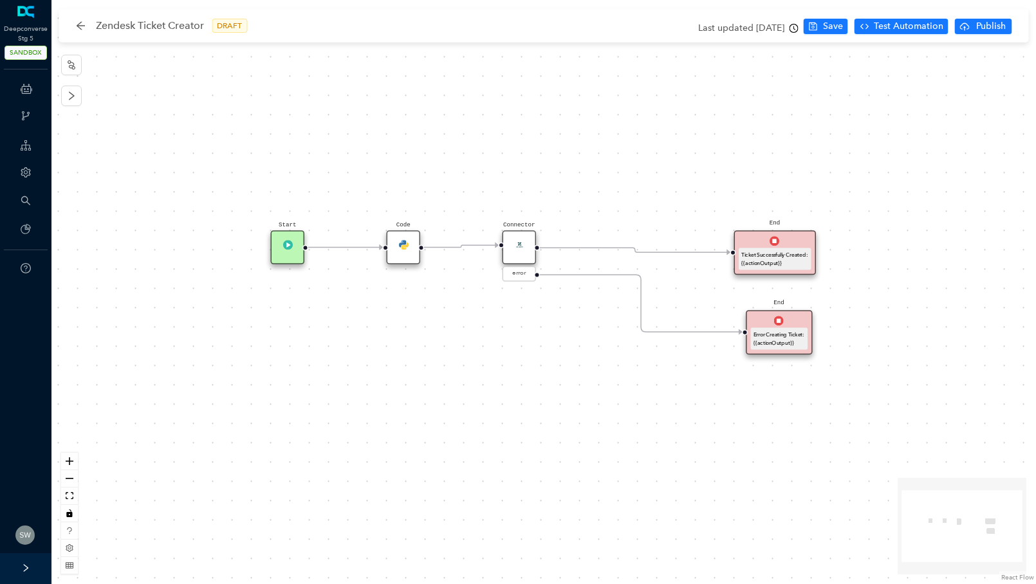
click at [781, 338] on div "Error Creating Ticket: {{actionOutput}}" at bounding box center [778, 338] width 51 height 17
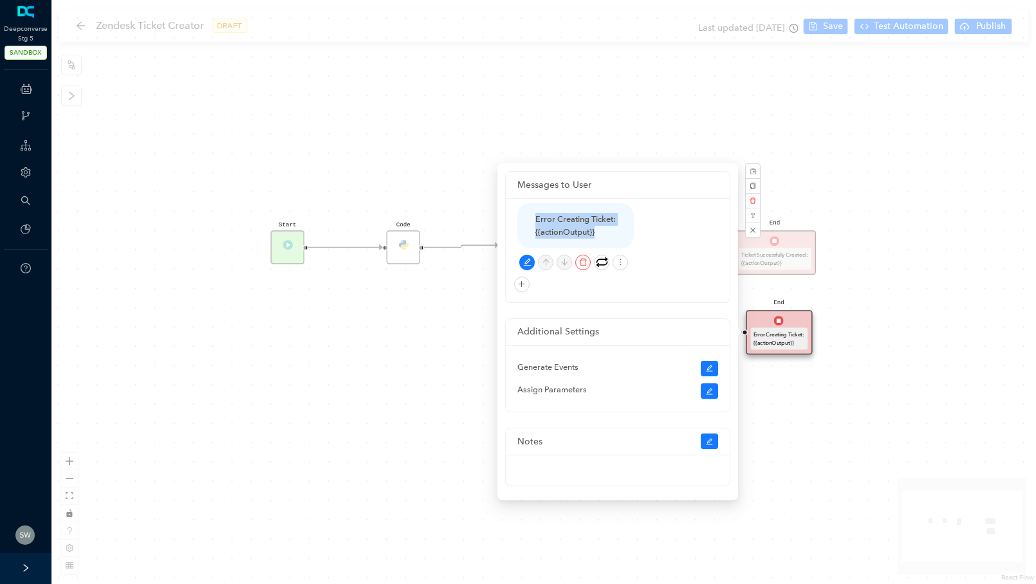
drag, startPoint x: 607, startPoint y: 230, endPoint x: 534, endPoint y: 223, distance: 73.6
click at [534, 223] on div "Error Creating Ticket: {{actionOutput}}" at bounding box center [575, 225] width 116 height 45
copy div "Error Creating Ticket: {{actionOutput}}"
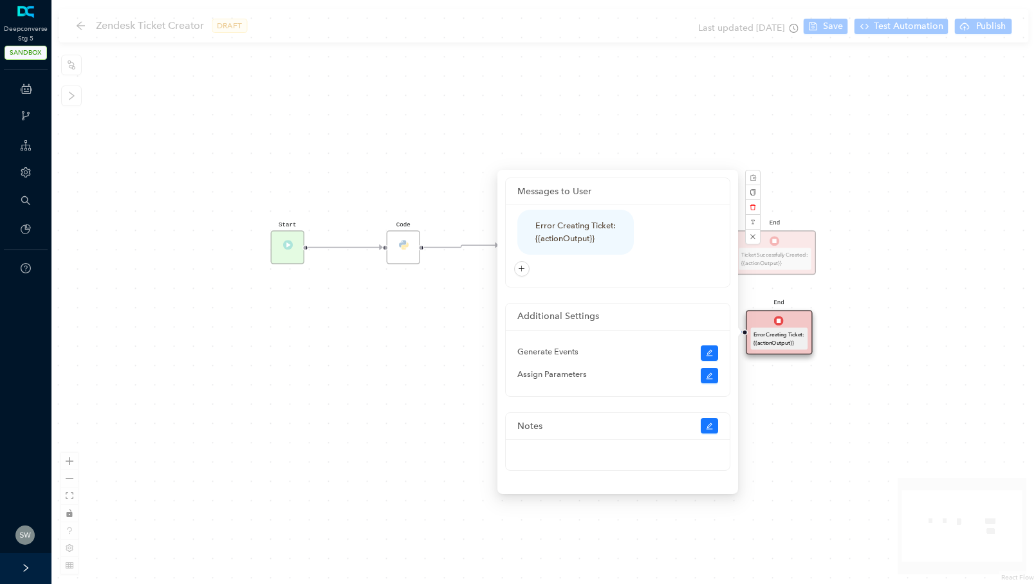
click at [480, 166] on div "Start End Ticket Successfully Created: {{actionOutput}} End Error Creating Tick…" at bounding box center [543, 292] width 984 height 584
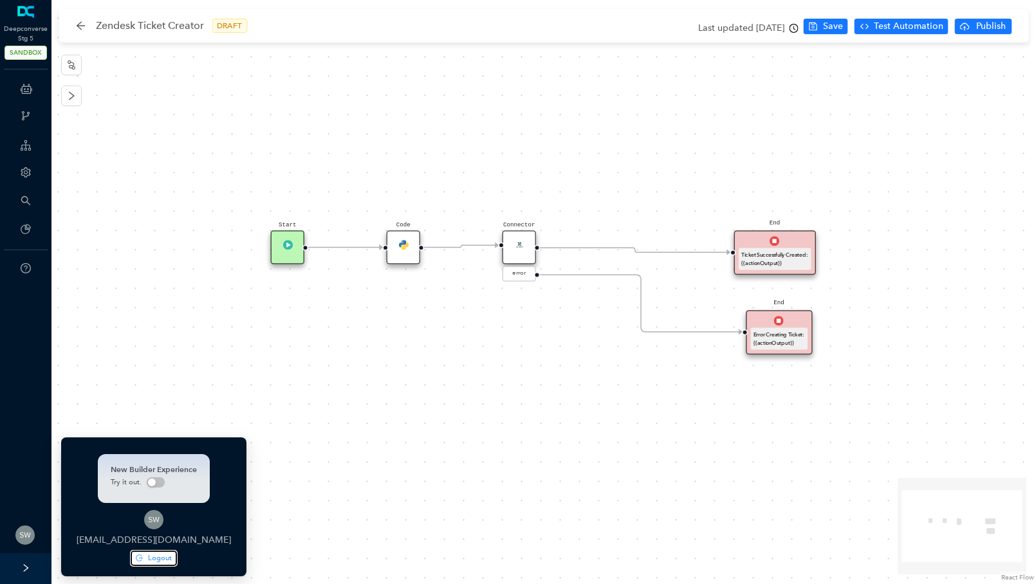
click at [134, 554] on button "Logout" at bounding box center [154, 558] width 46 height 15
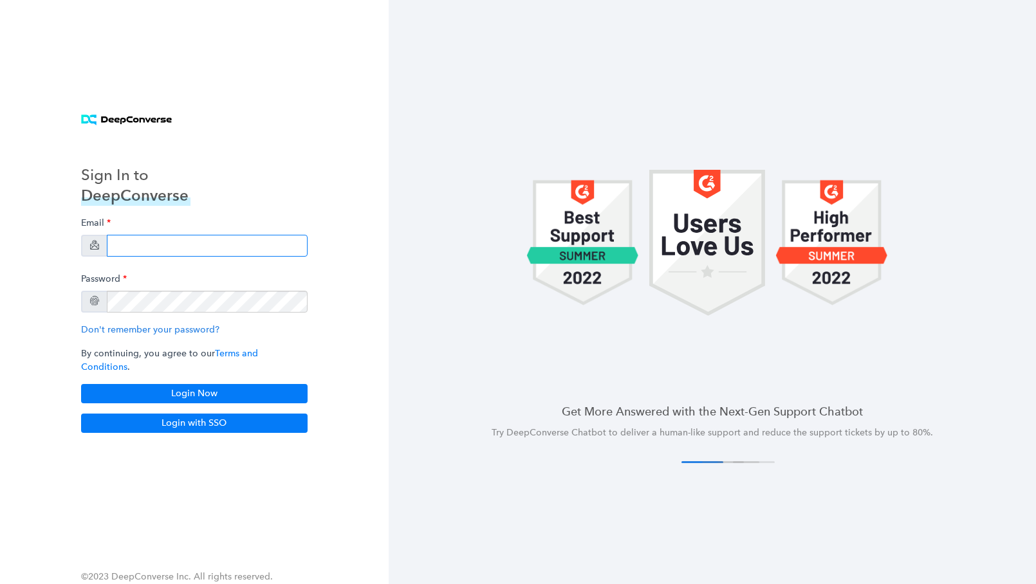
click at [146, 252] on input "email" at bounding box center [207, 246] width 201 height 22
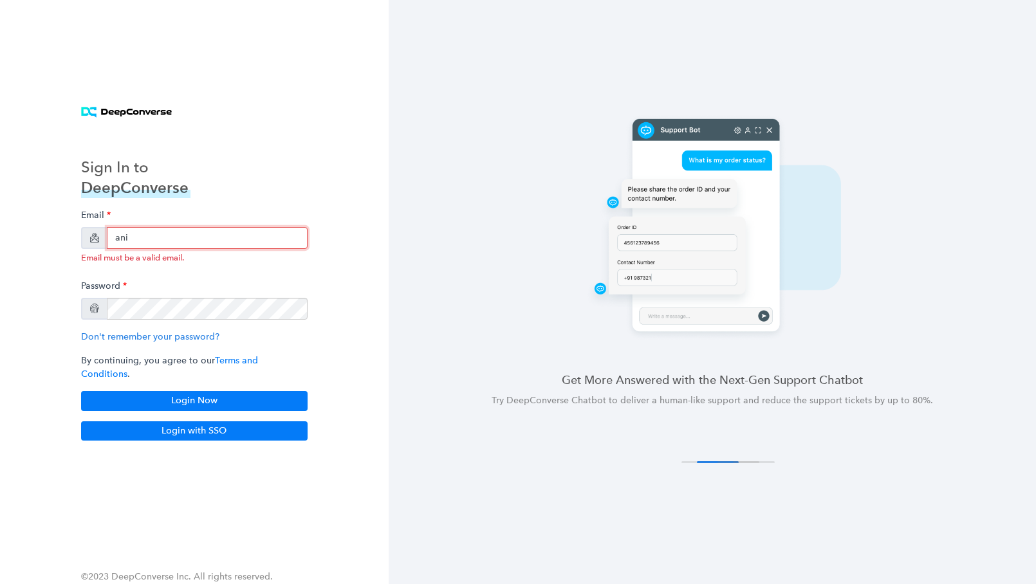
type input "anish+arlo@deepconverse.com"
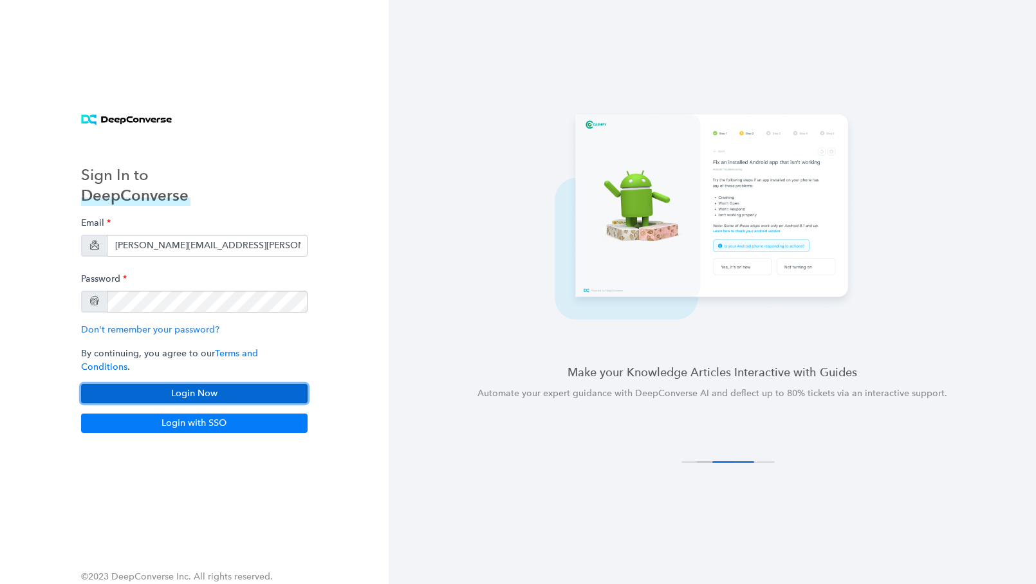
click at [198, 387] on button "Login Now" at bounding box center [194, 393] width 226 height 19
